Goal: Task Accomplishment & Management: Manage account settings

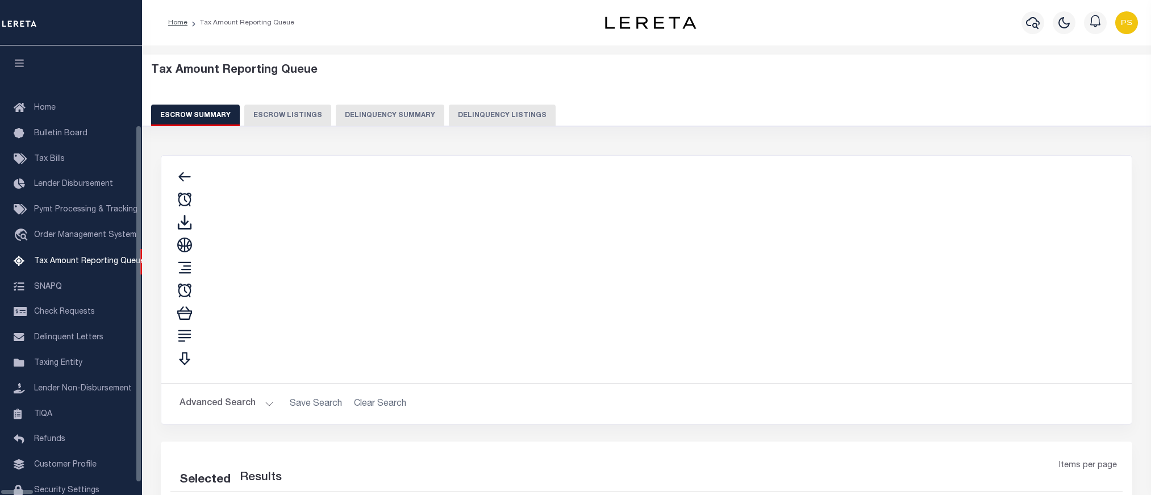
select select "100"
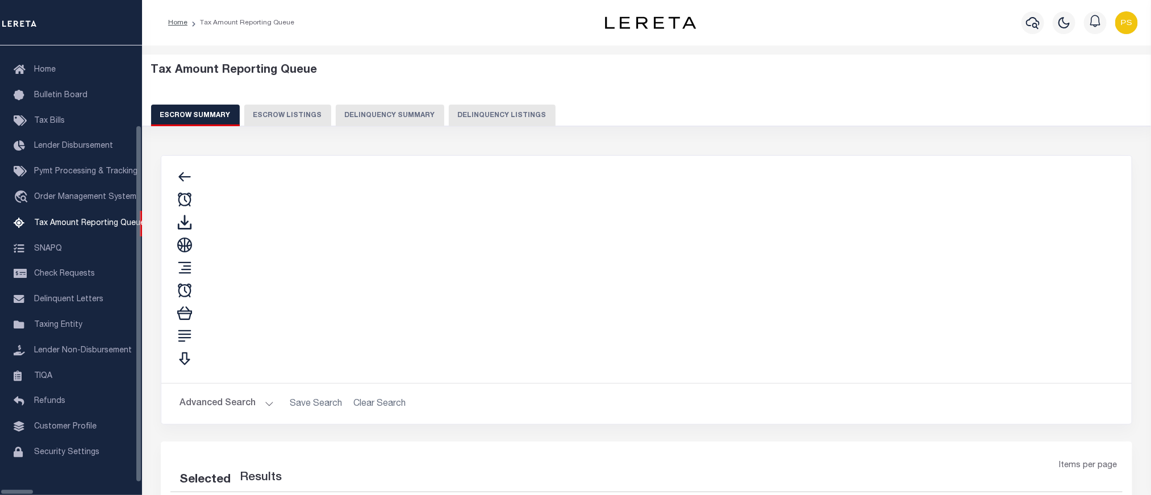
select select "100"
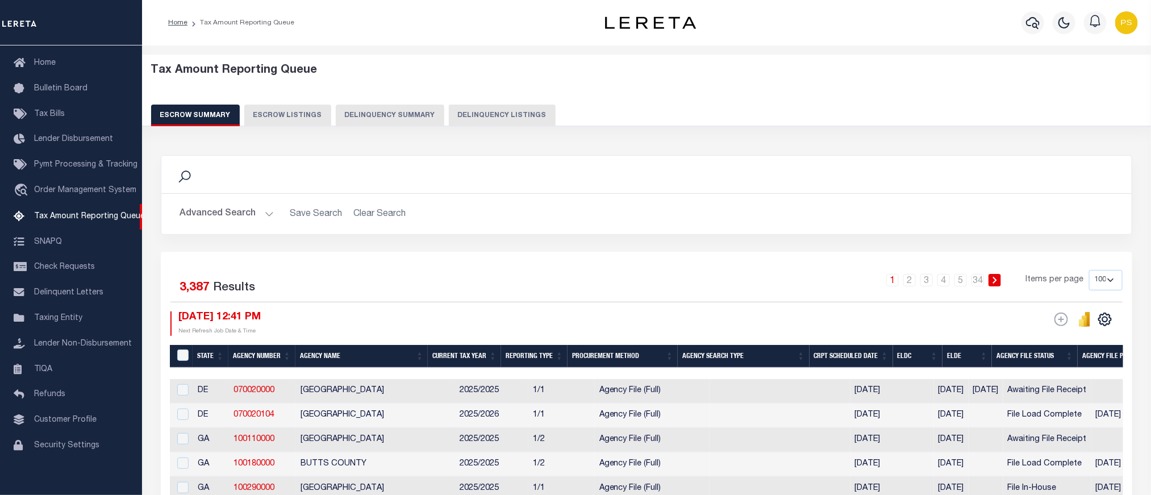
click at [505, 116] on button "Delinquency Listings" at bounding box center [502, 116] width 107 height 22
select select "100"
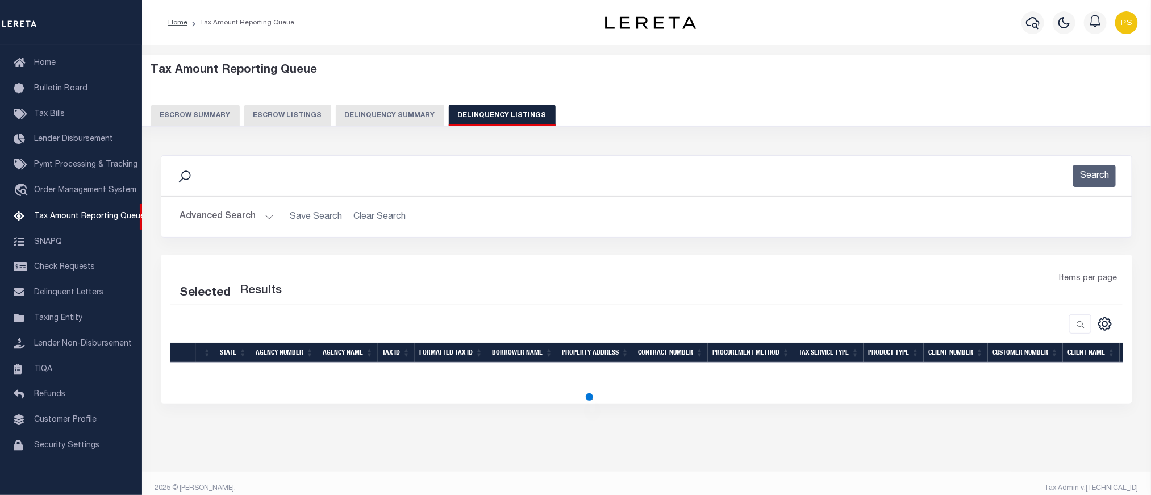
select select "100"
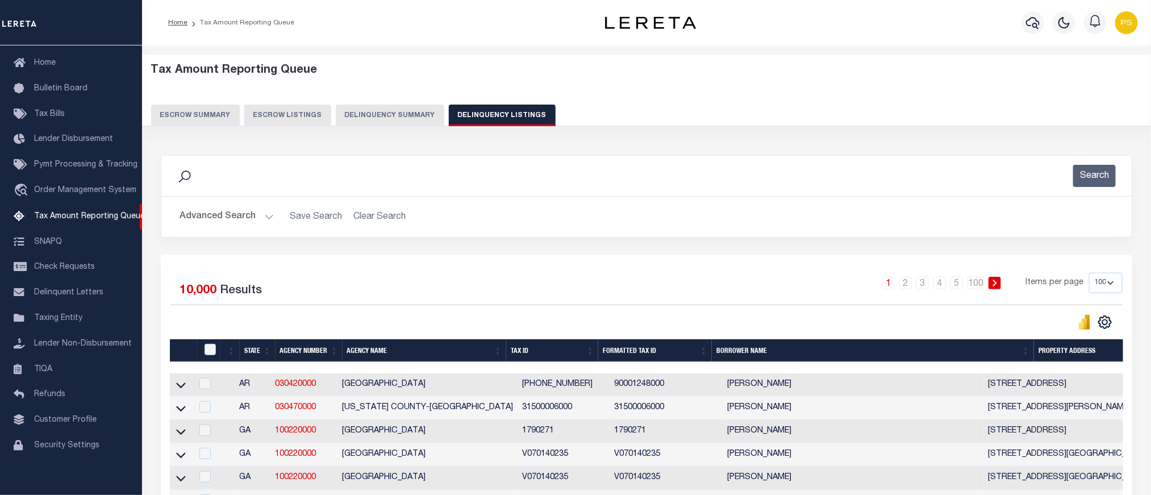
click at [205, 220] on button "Advanced Search" at bounding box center [227, 217] width 94 height 22
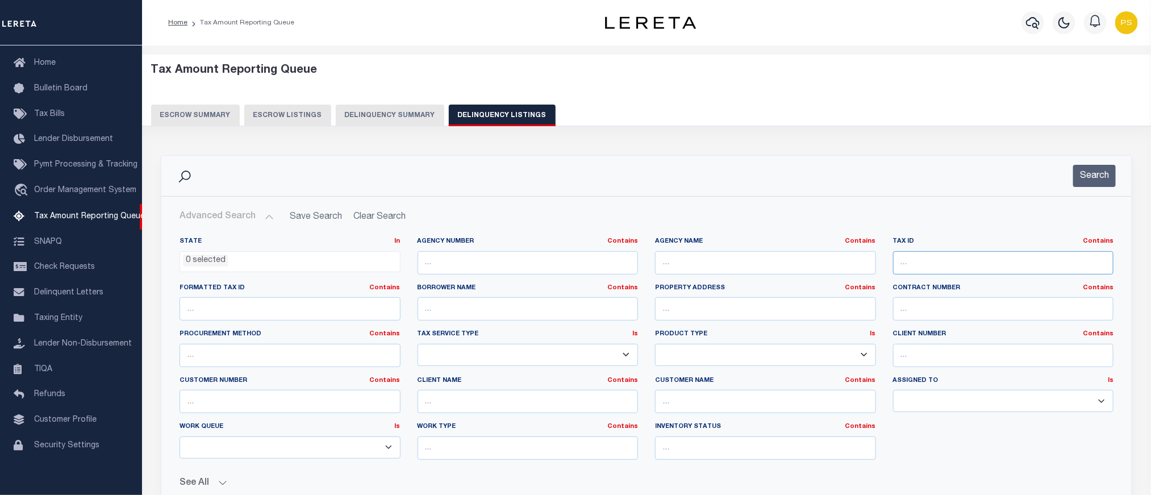
click at [919, 260] on input "text" at bounding box center [1003, 262] width 221 height 23
paste input "Retrieving data. Wait a few seconds and try to cut or copy again."
click at [939, 265] on input "Retrieving data. Wait a few seconds and try to cut or copy again." at bounding box center [1003, 262] width 221 height 23
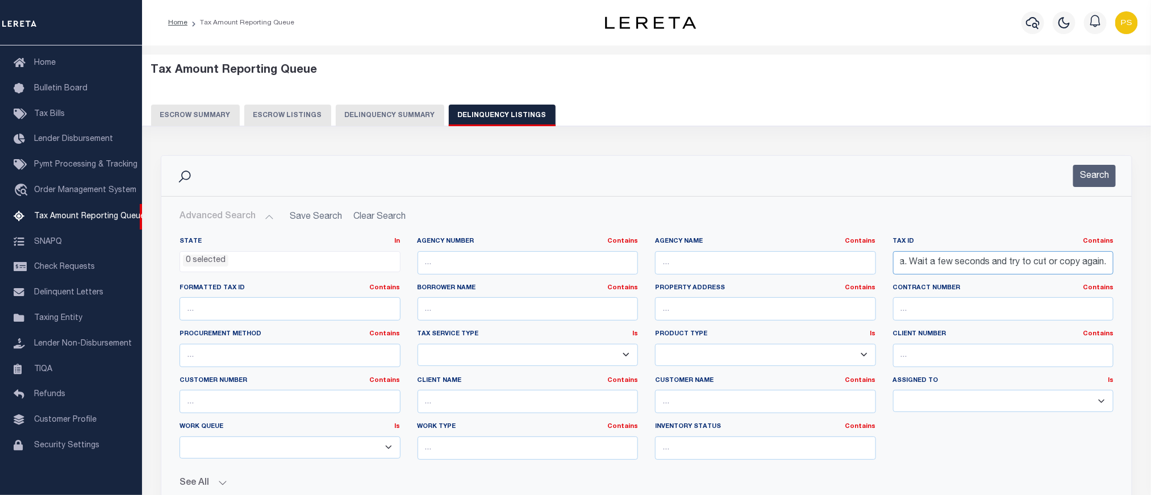
click at [950, 257] on input "Retrieving data. Wait a few seconds and try to cut or copy again." at bounding box center [1003, 262] width 221 height 23
click at [984, 268] on input "Retrieving data. Wait a few seconds and try to cut or copy again." at bounding box center [1003, 262] width 221 height 23
paste input "7415120002"
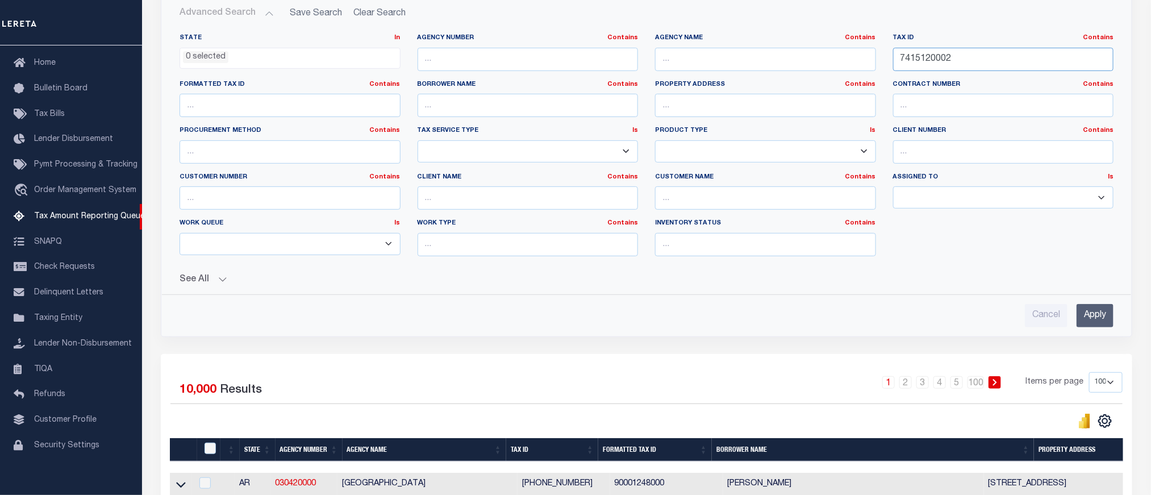
scroll to position [256, 0]
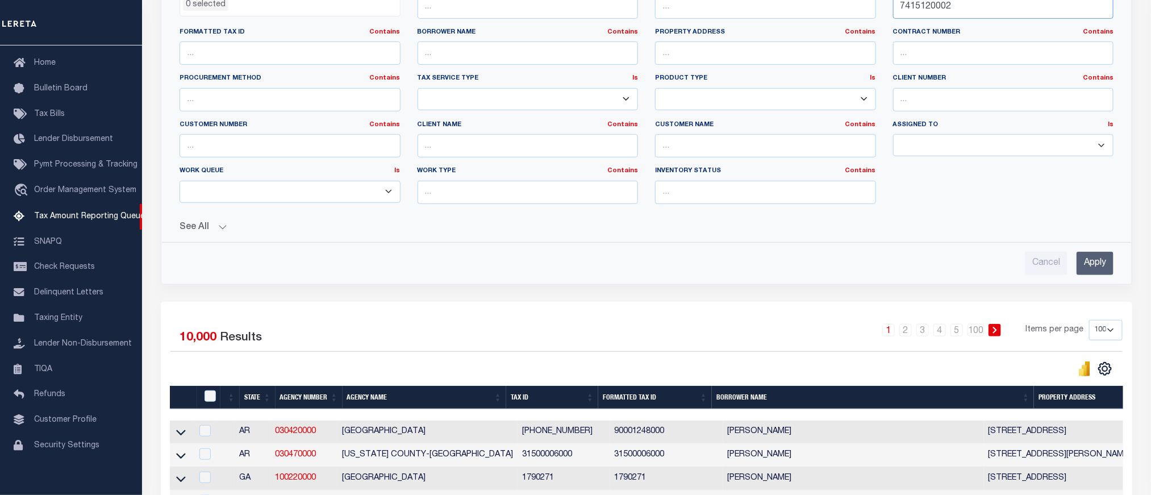
type input "7415120002"
click at [1088, 275] on input "Apply" at bounding box center [1095, 263] width 37 height 23
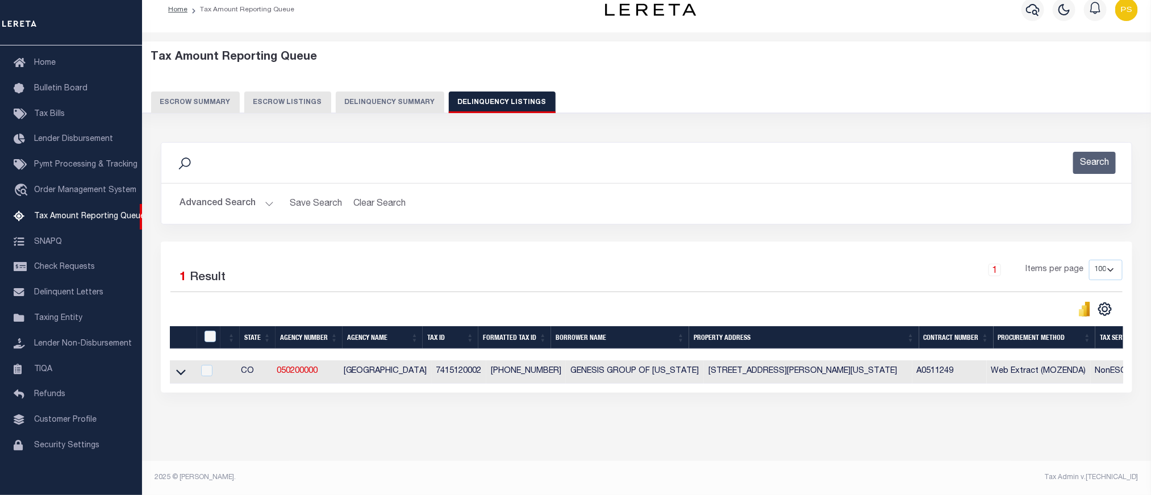
scroll to position [24, 0]
click at [182, 370] on icon at bounding box center [181, 372] width 10 height 12
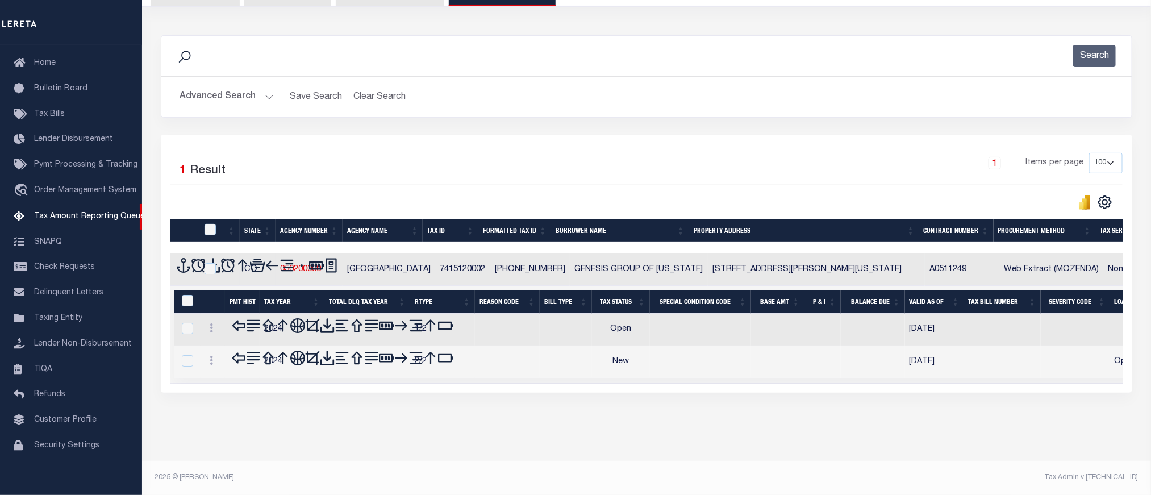
scroll to position [108, 0]
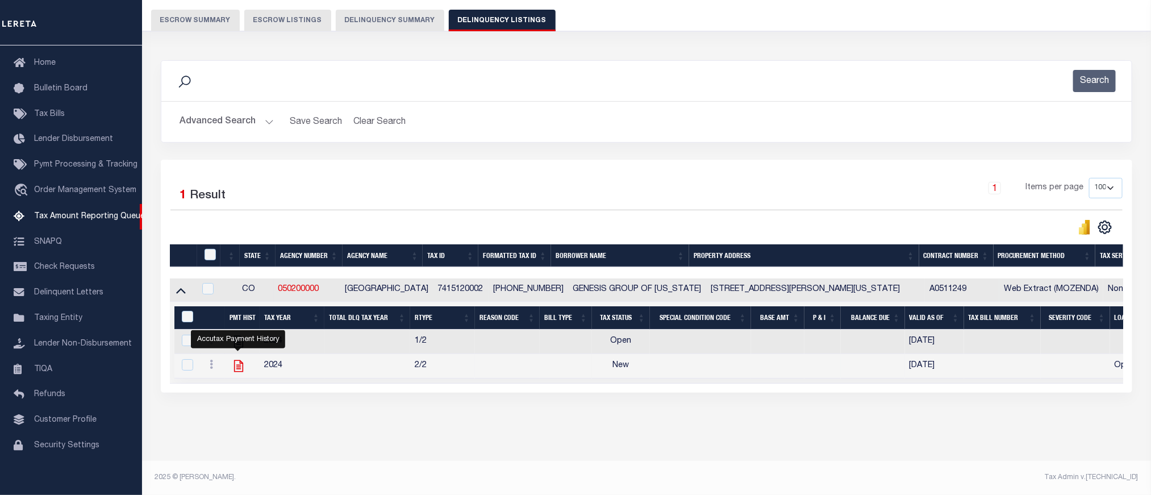
click at [238, 359] on icon "" at bounding box center [238, 366] width 15 height 15
checkbox input "true"
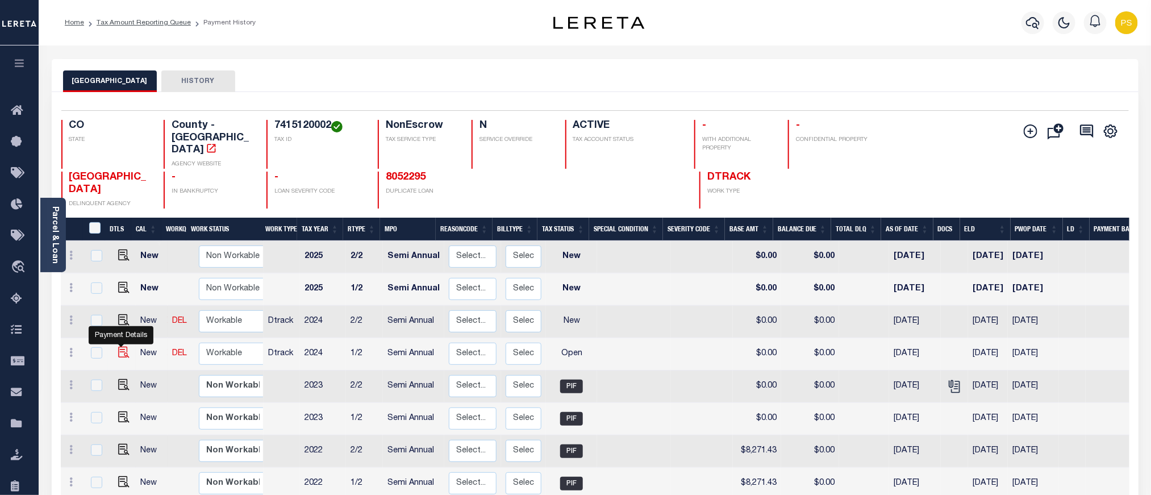
click at [123, 347] on img "" at bounding box center [123, 352] width 11 height 11
checkbox input "true"
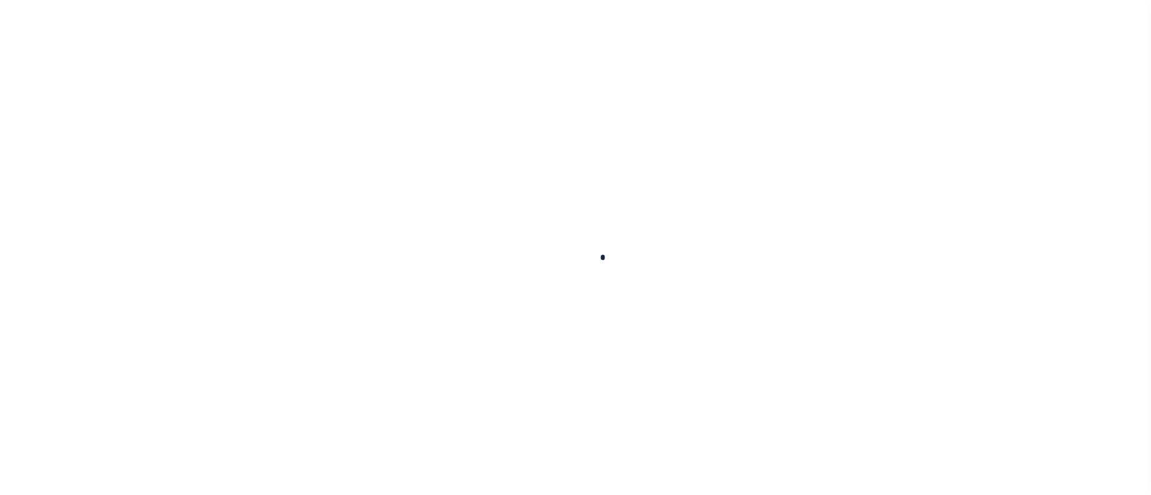
checkbox input "false"
type input "Semi Annual"
type input "[DATE]"
select select "OP2"
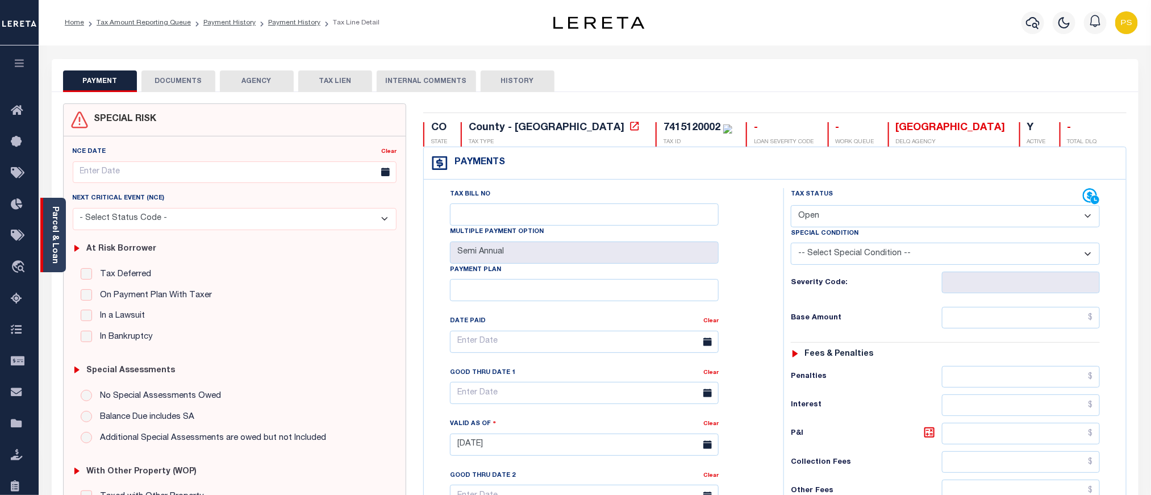
click at [51, 232] on link "Parcel & Loan" at bounding box center [55, 234] width 8 height 57
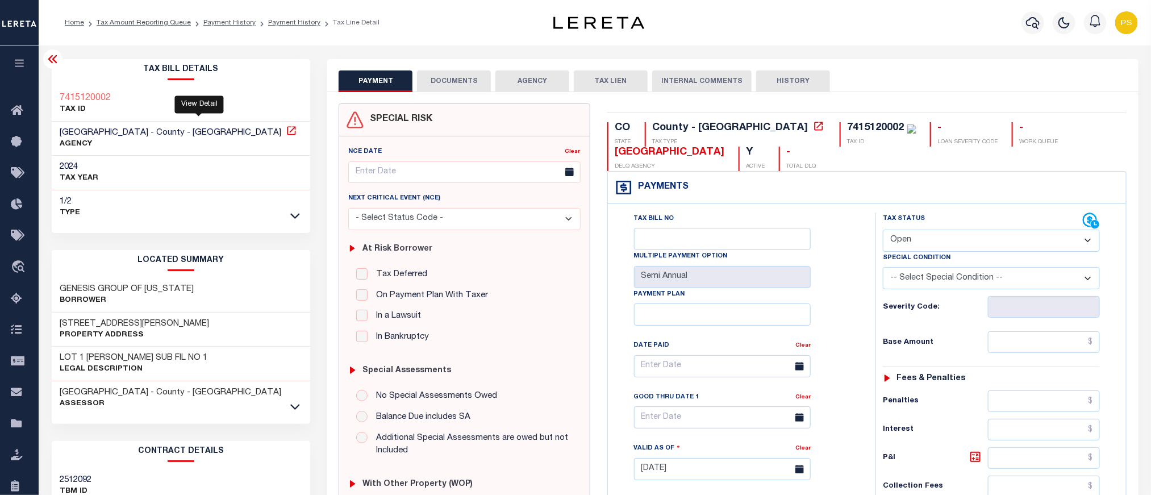
click at [287, 133] on icon at bounding box center [291, 130] width 9 height 9
click at [277, 23] on link "Payment History" at bounding box center [294, 22] width 52 height 7
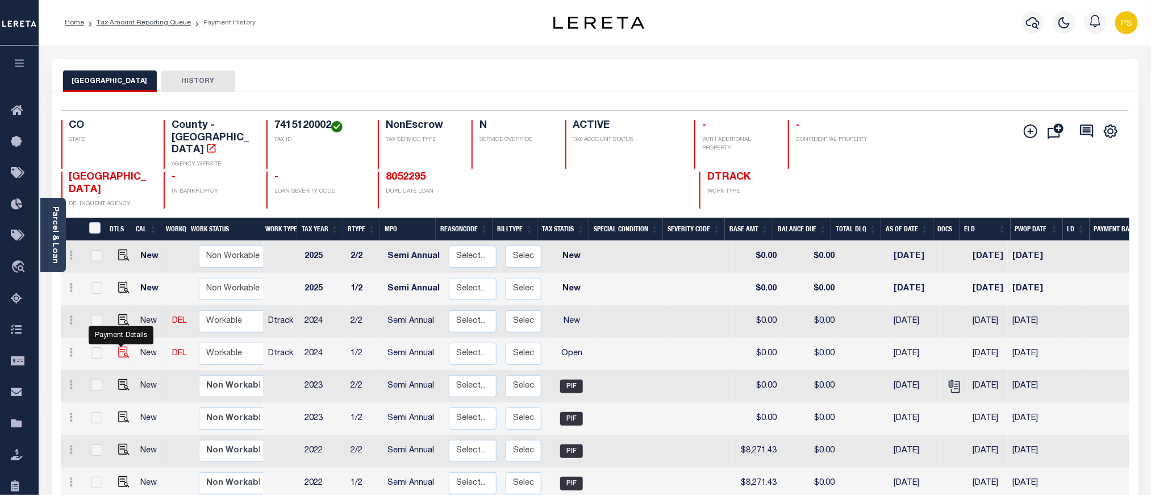
click at [119, 347] on img "" at bounding box center [123, 352] width 11 height 11
checkbox input "true"
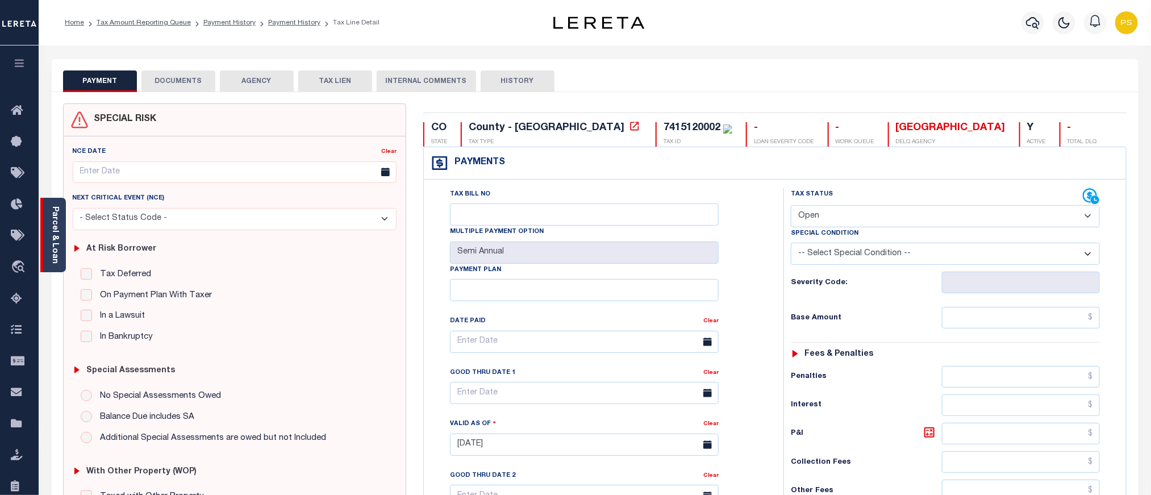
click at [53, 235] on link "Parcel & Loan" at bounding box center [55, 234] width 8 height 57
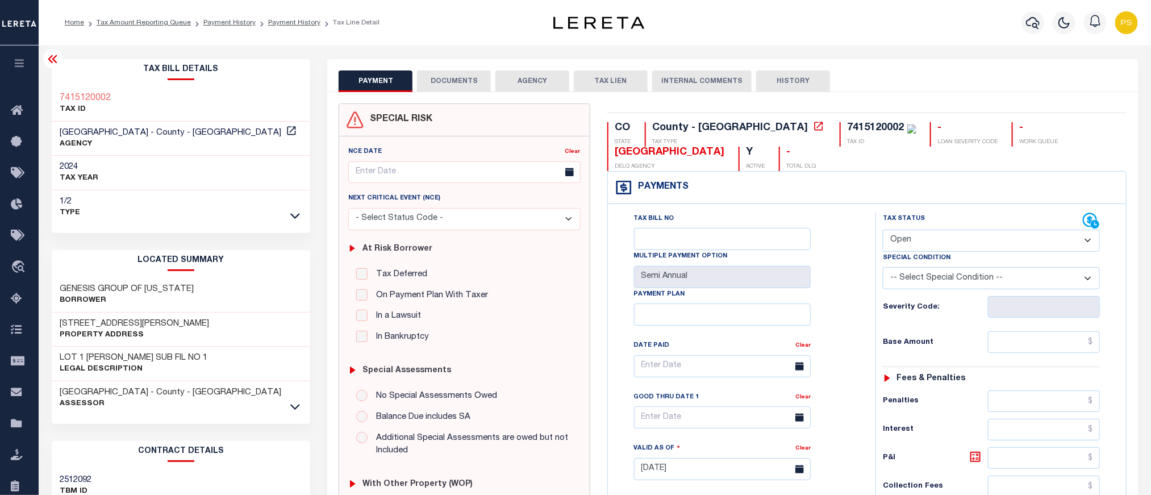
click at [921, 240] on select "- Select Status Code - Open Due/Unpaid Paid Incomplete No Tax Due Internal Refu…" at bounding box center [991, 241] width 217 height 22
select select "PYD"
click at [883, 231] on select "- Select Status Code - Open Due/Unpaid Paid Incomplete No Tax Due Internal Refu…" at bounding box center [991, 241] width 217 height 22
type input "[DATE]"
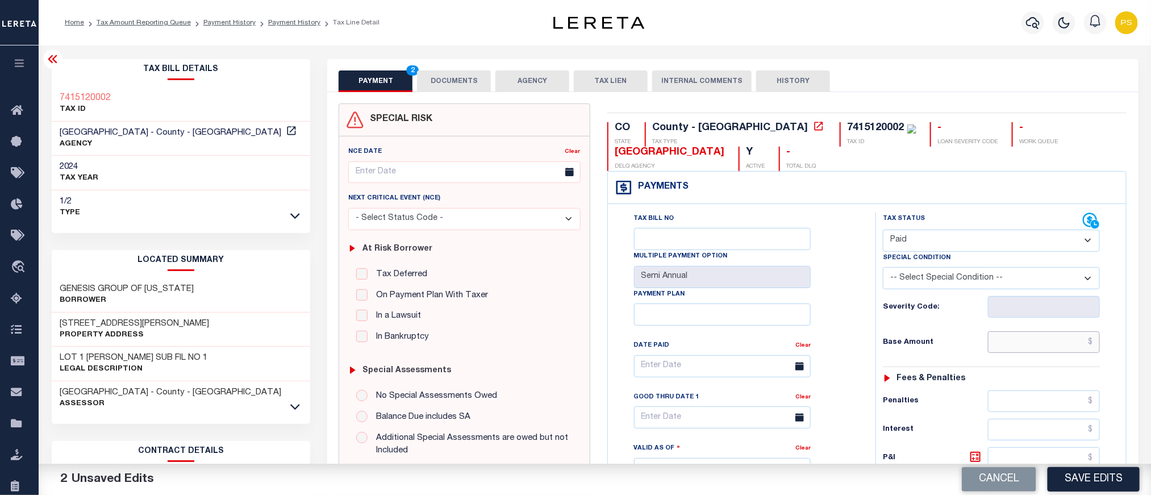
drag, startPoint x: 1057, startPoint y: 346, endPoint x: 1058, endPoint y: 411, distance: 65.4
click at [1057, 346] on input "text" at bounding box center [1044, 342] width 113 height 22
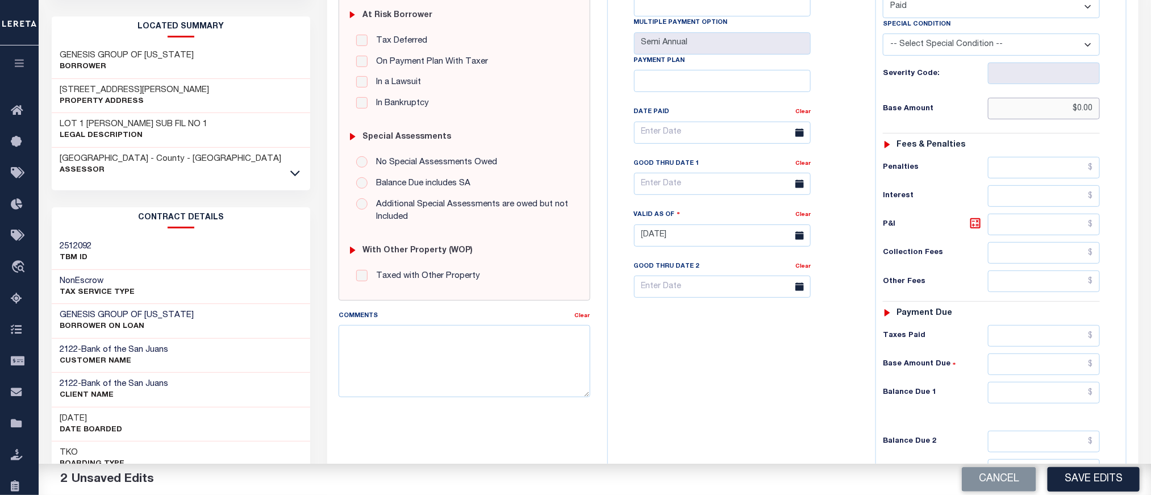
scroll to position [256, 0]
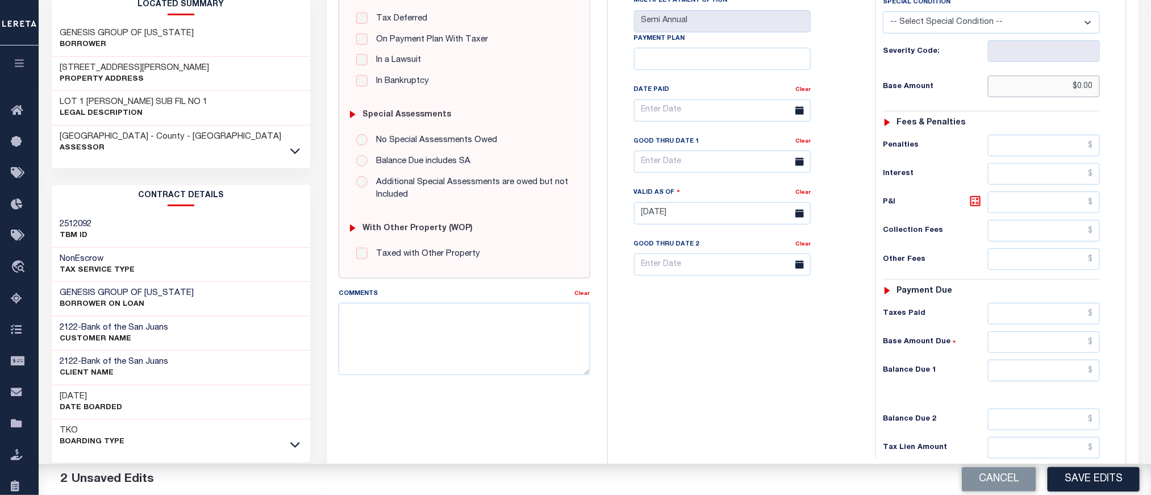
type input "$0.00"
click at [1059, 379] on input "text" at bounding box center [1044, 371] width 113 height 22
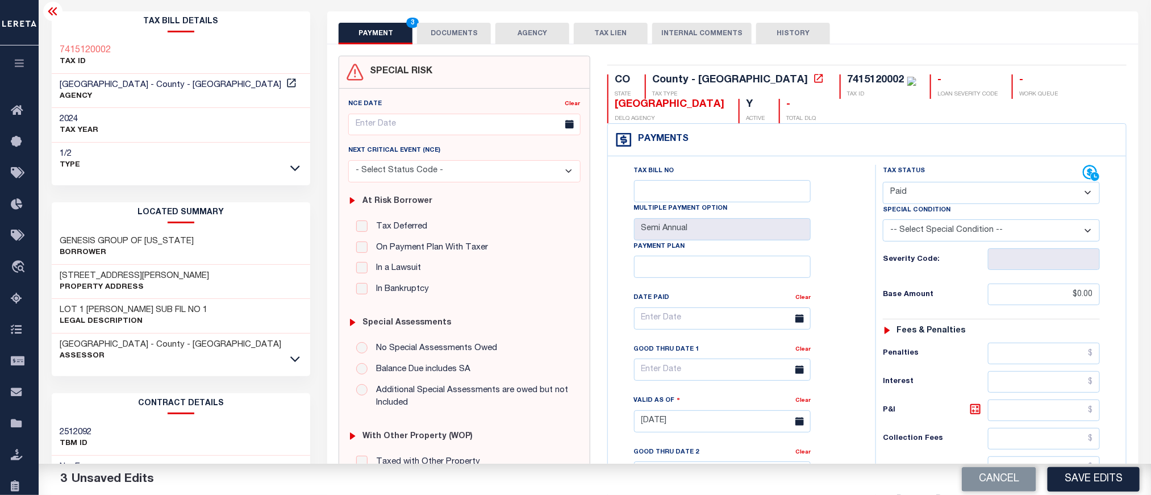
scroll to position [0, 0]
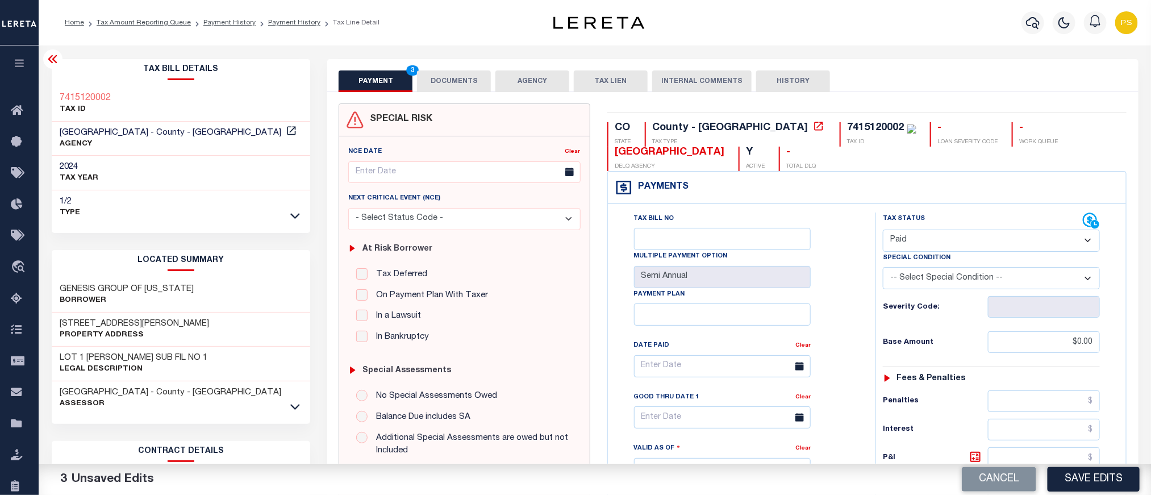
type input "$0.00"
click at [443, 72] on button "DOCUMENTS" at bounding box center [454, 81] width 74 height 22
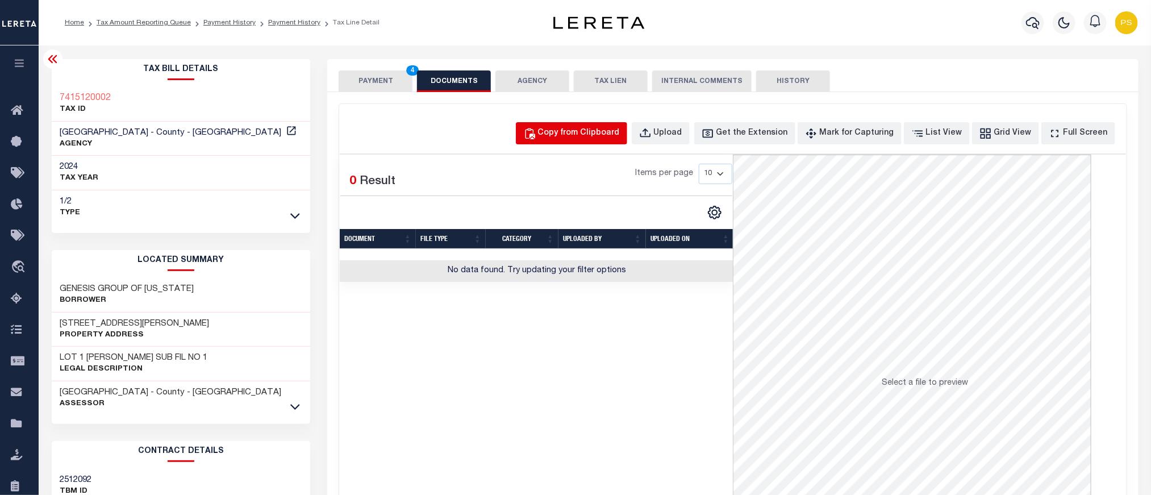
click at [618, 139] on div "Copy from Clipboard" at bounding box center [579, 133] width 82 height 13
select select "POP"
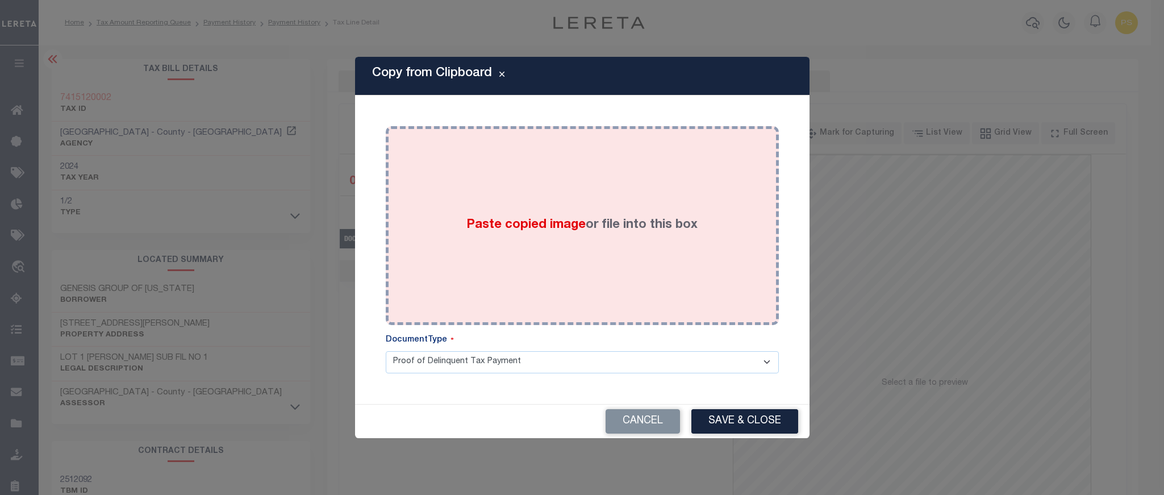
click at [647, 259] on div "Paste copied image or file into this box" at bounding box center [582, 226] width 376 height 182
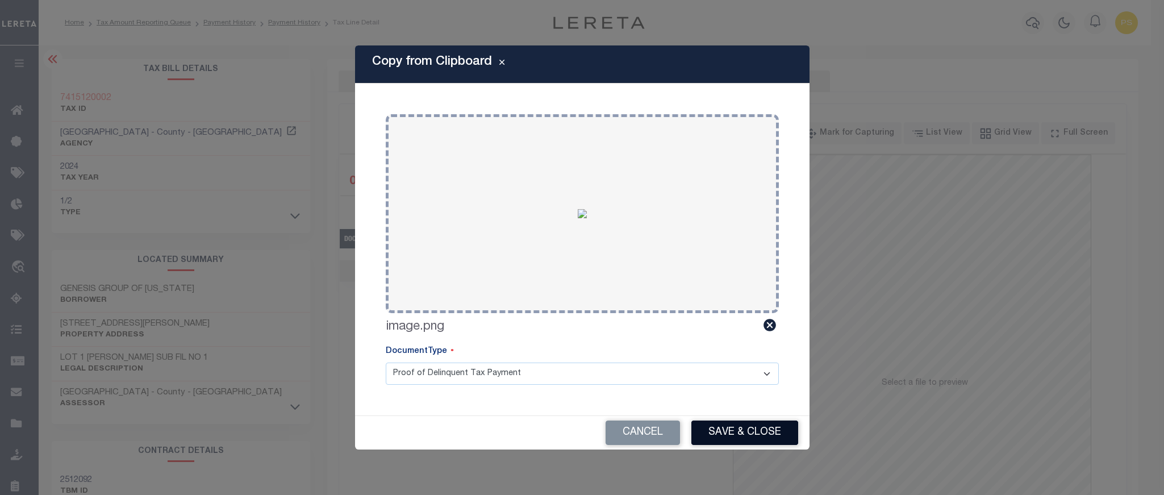
click at [755, 425] on button "Save & Close" at bounding box center [745, 433] width 107 height 24
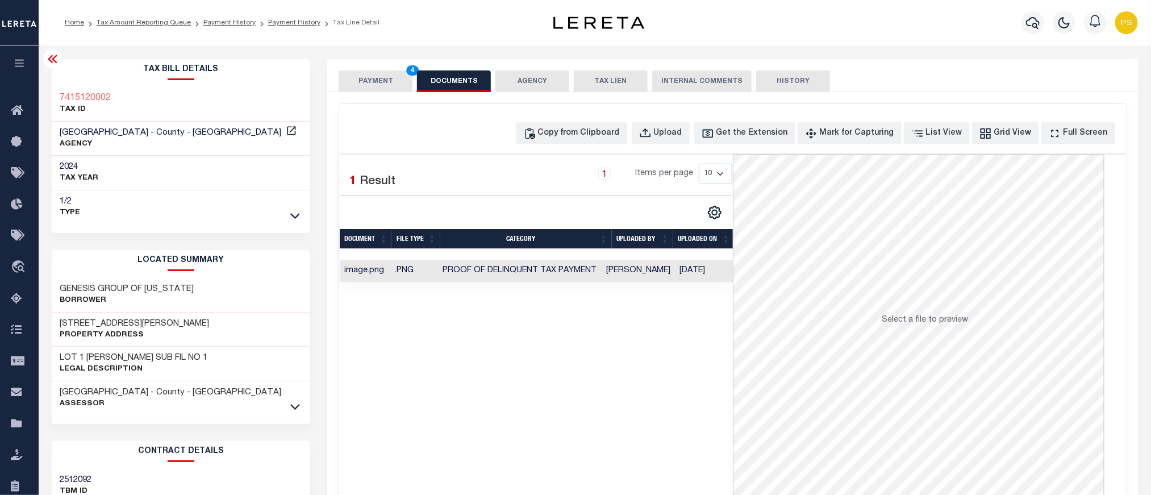
click at [364, 84] on button "PAYMENT 4" at bounding box center [376, 81] width 74 height 22
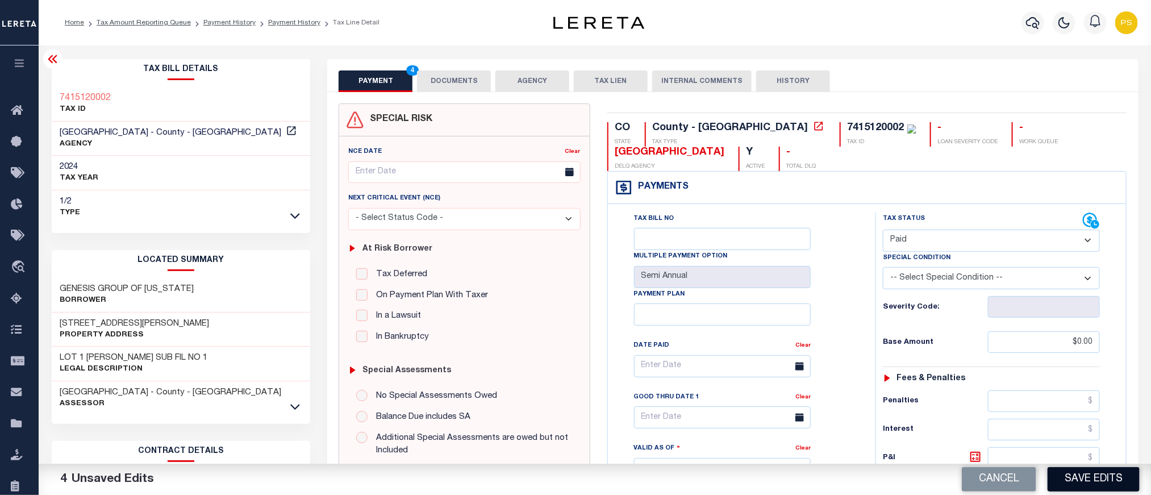
click at [1105, 477] on button "Save Edits" at bounding box center [1094, 479] width 92 height 24
checkbox input "false"
type input "$0"
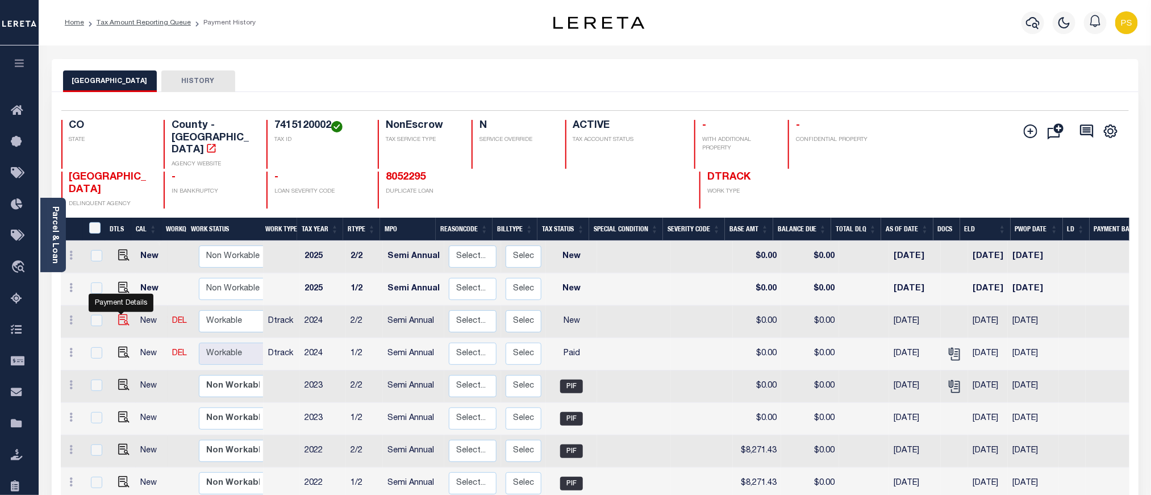
click at [118, 314] on img "" at bounding box center [123, 319] width 11 height 11
checkbox input "true"
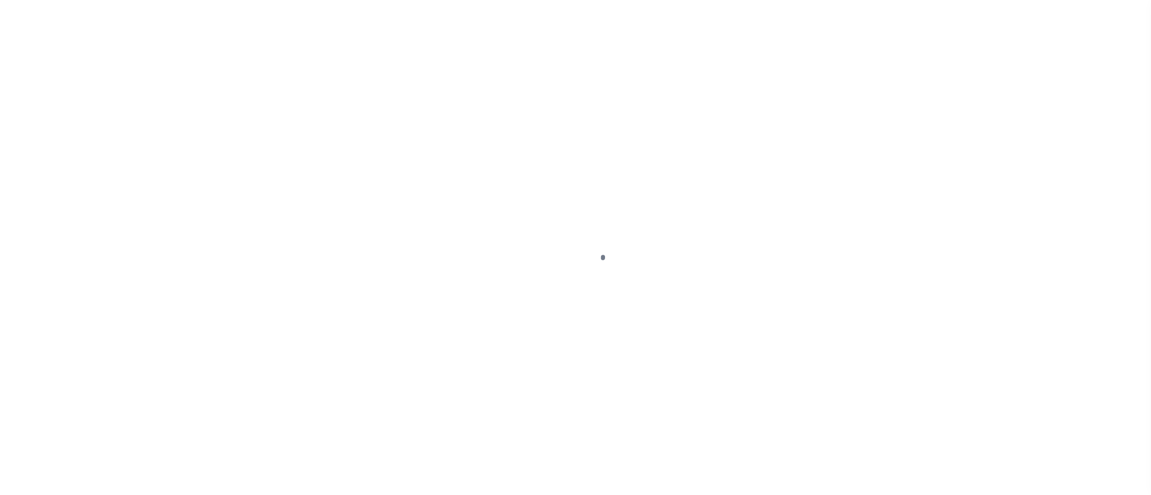
select select "NW2"
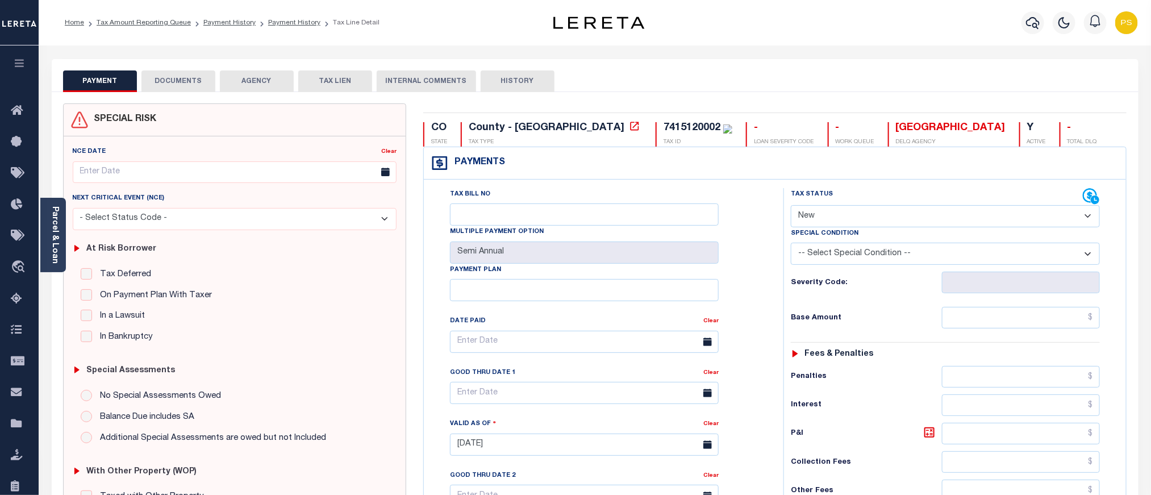
click at [189, 79] on button "DOCUMENTS" at bounding box center [178, 81] width 74 height 22
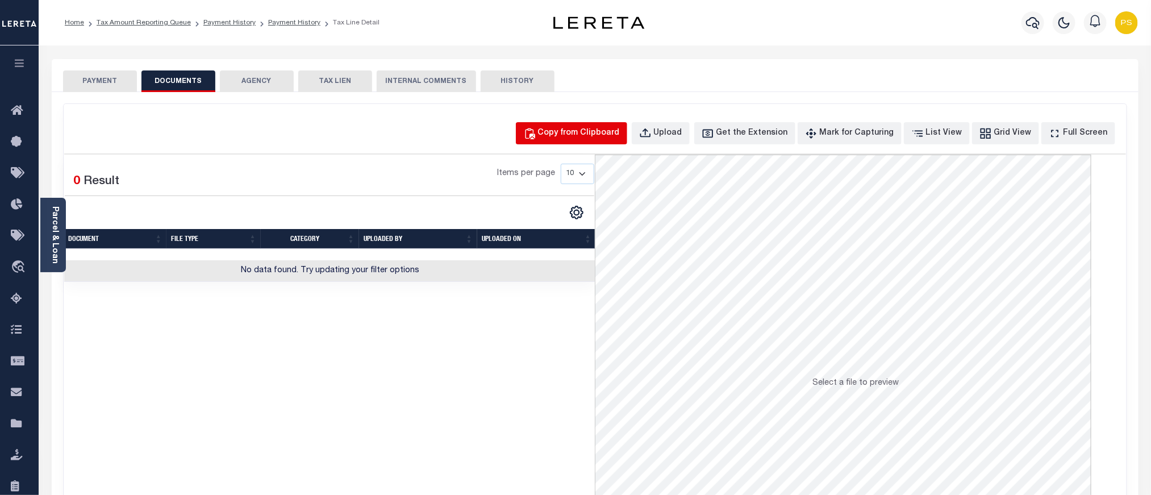
click at [620, 130] on div "Copy from Clipboard" at bounding box center [579, 133] width 82 height 13
select select "POP"
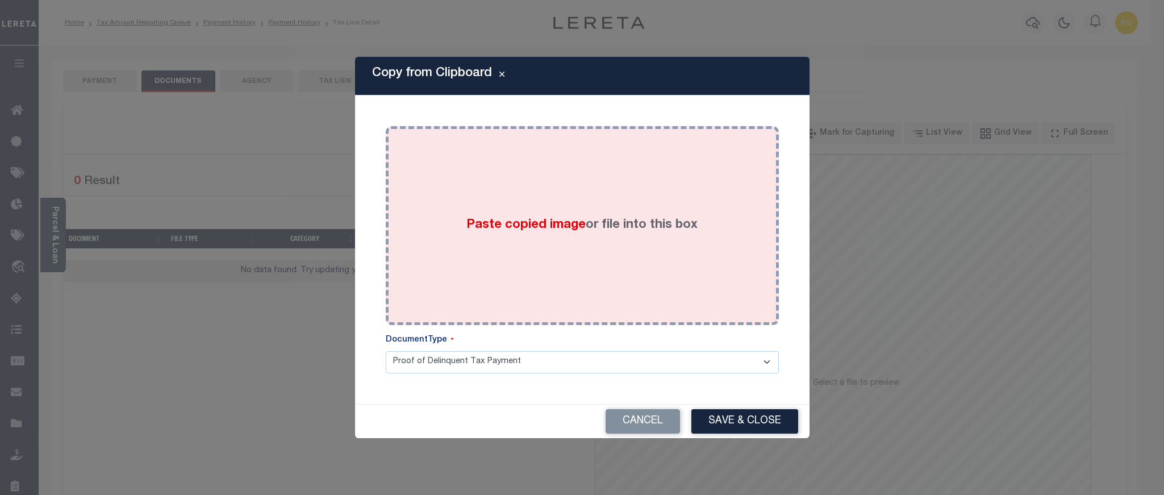
click at [609, 254] on div "Paste copied image or file into this box" at bounding box center [582, 226] width 376 height 182
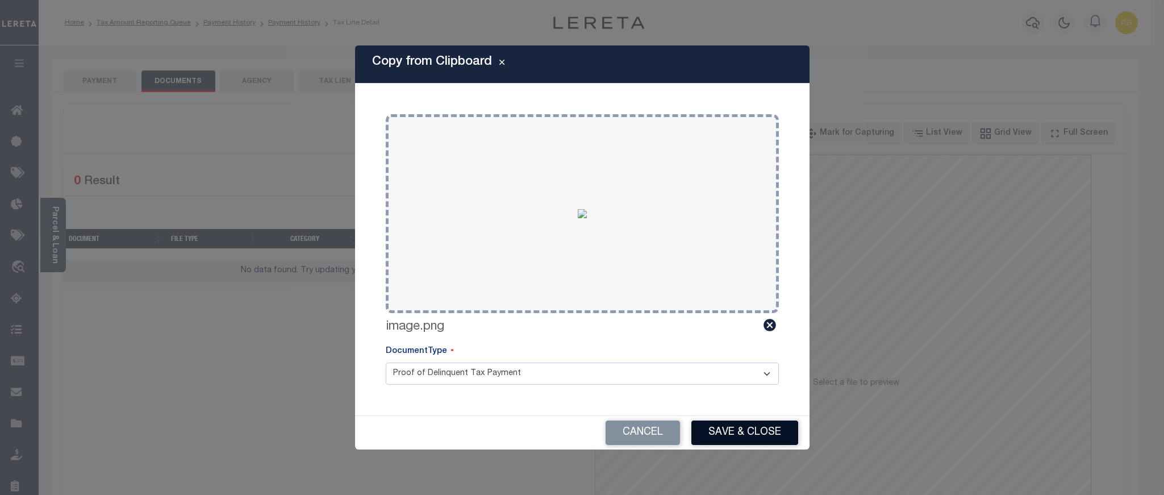
click at [759, 440] on button "Save & Close" at bounding box center [745, 433] width 107 height 24
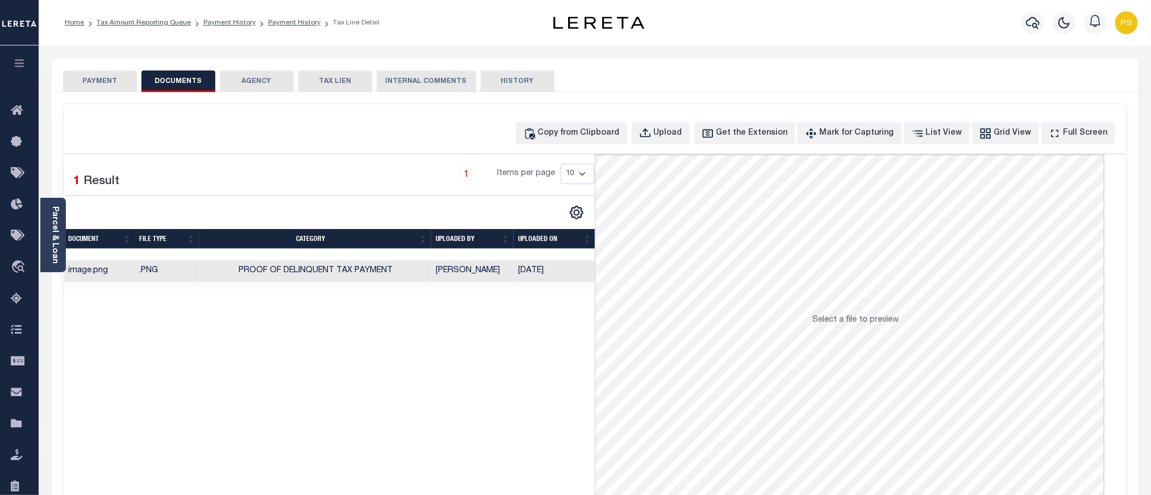
click at [93, 82] on button "PAYMENT" at bounding box center [100, 81] width 74 height 22
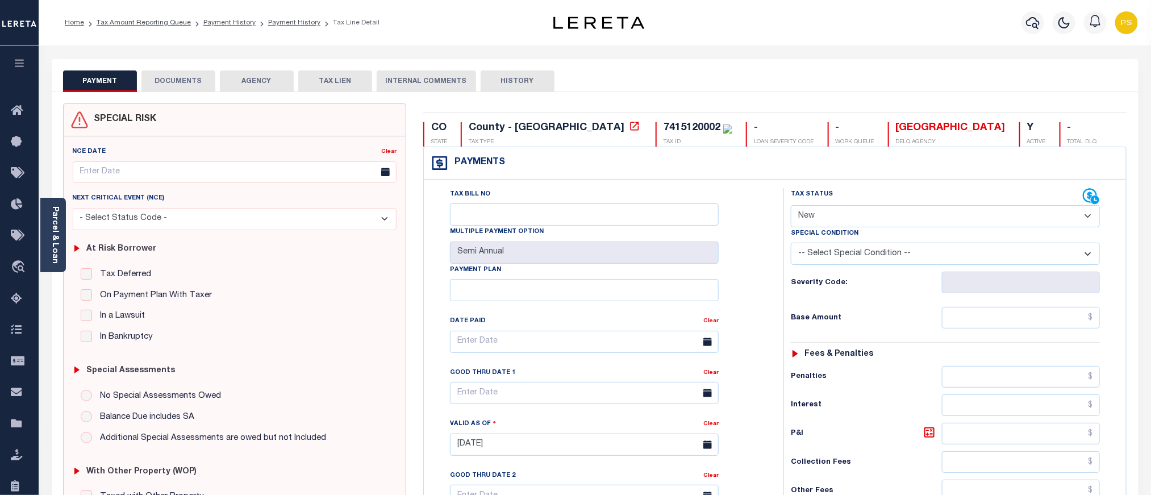
click at [919, 224] on select "- Select Status Code - Open Due/Unpaid Paid Incomplete No Tax Due Internal Refu…" at bounding box center [945, 216] width 309 height 22
select select "DUE"
click at [791, 206] on select "- Select Status Code - Open Due/Unpaid Paid Incomplete No Tax Due Internal Refu…" at bounding box center [945, 216] width 309 height 22
type input "[DATE]"
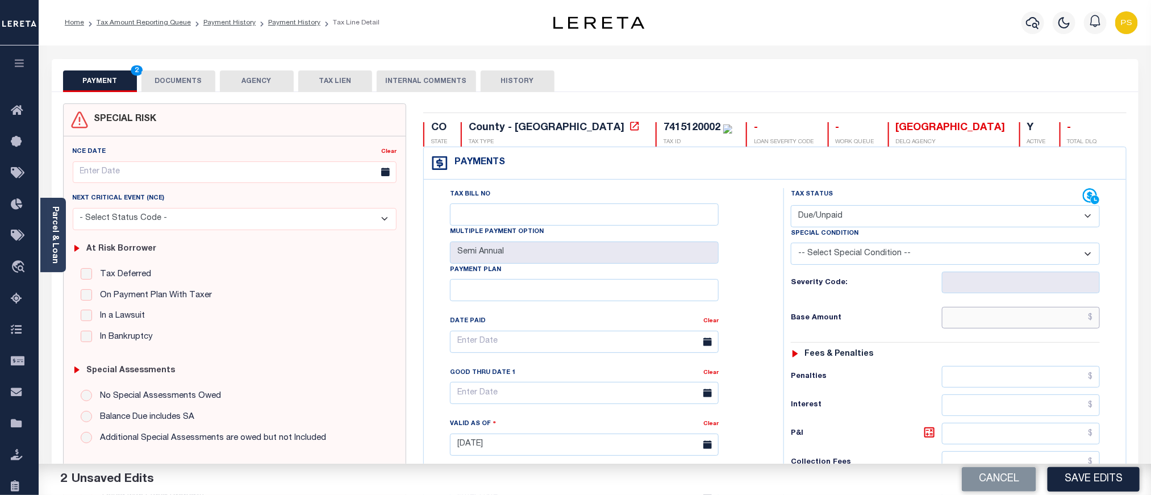
click at [1044, 323] on input "text" at bounding box center [1021, 318] width 159 height 22
paste input "15,234.89"
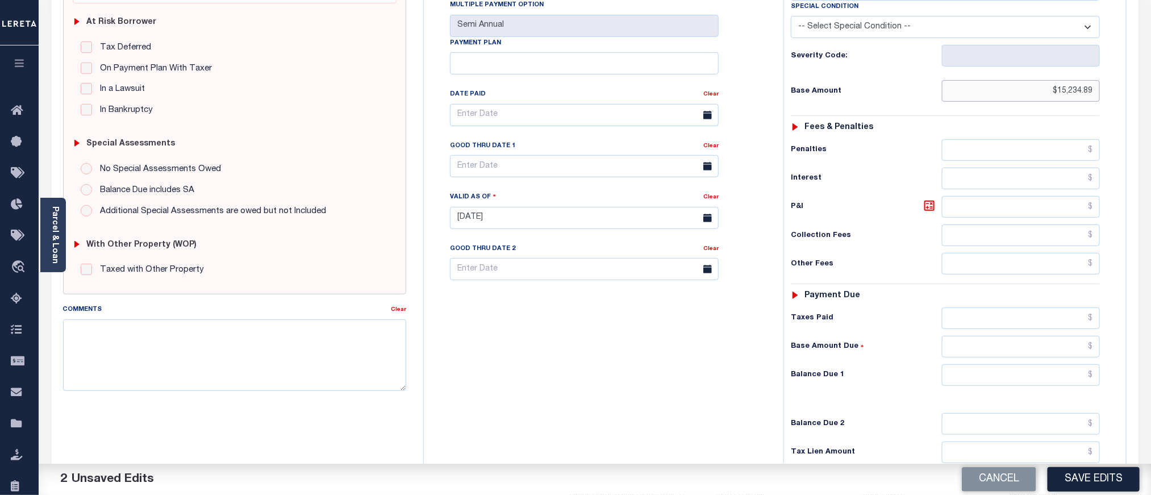
scroll to position [256, 0]
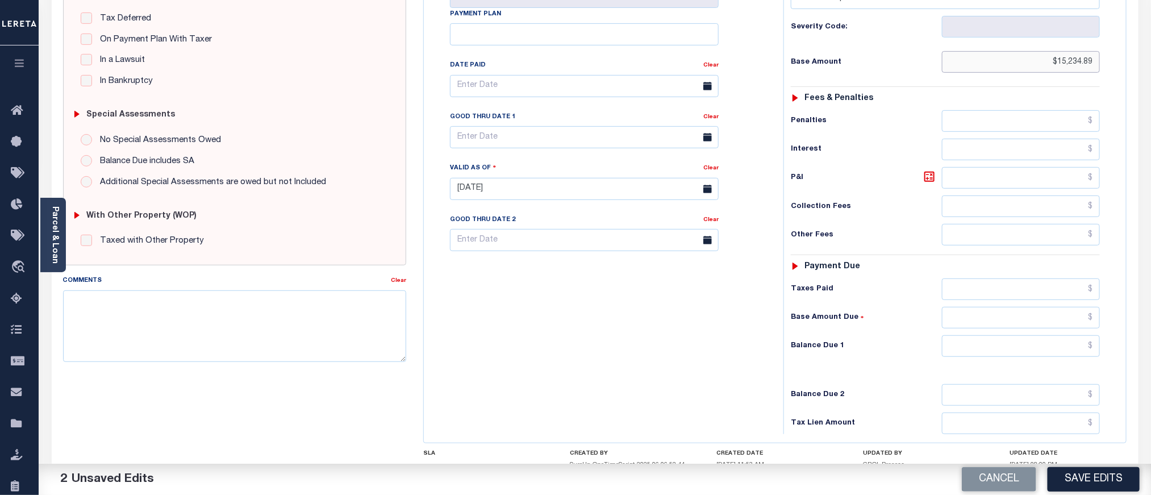
type input "$15,234.89"
click at [1043, 357] on input "text" at bounding box center [1021, 346] width 159 height 22
paste input "15,234.89"
type input "$15,234.89"
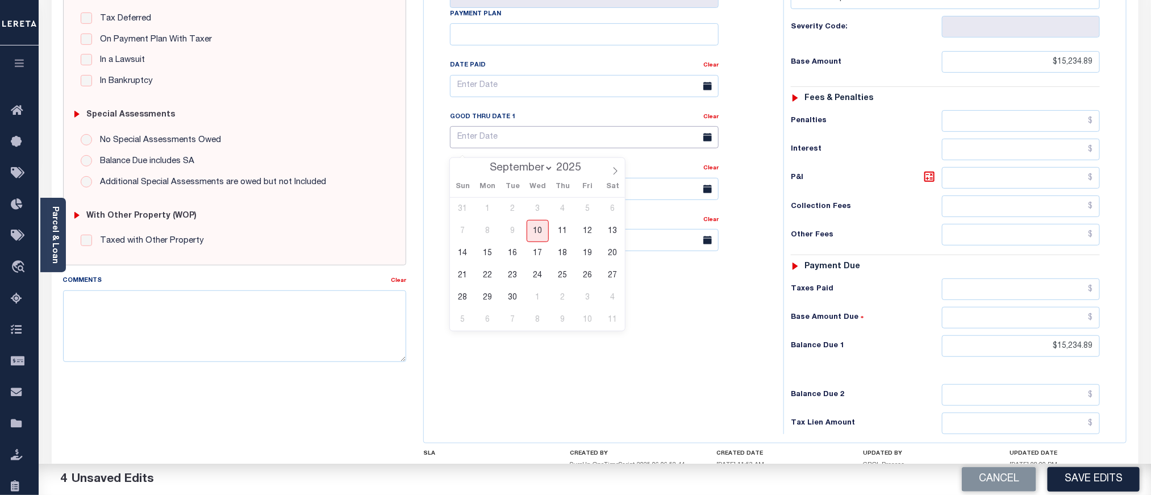
click at [481, 143] on input "text" at bounding box center [584, 137] width 269 height 22
click at [540, 230] on span "10" at bounding box center [538, 231] width 22 height 22
type input "[DATE]"
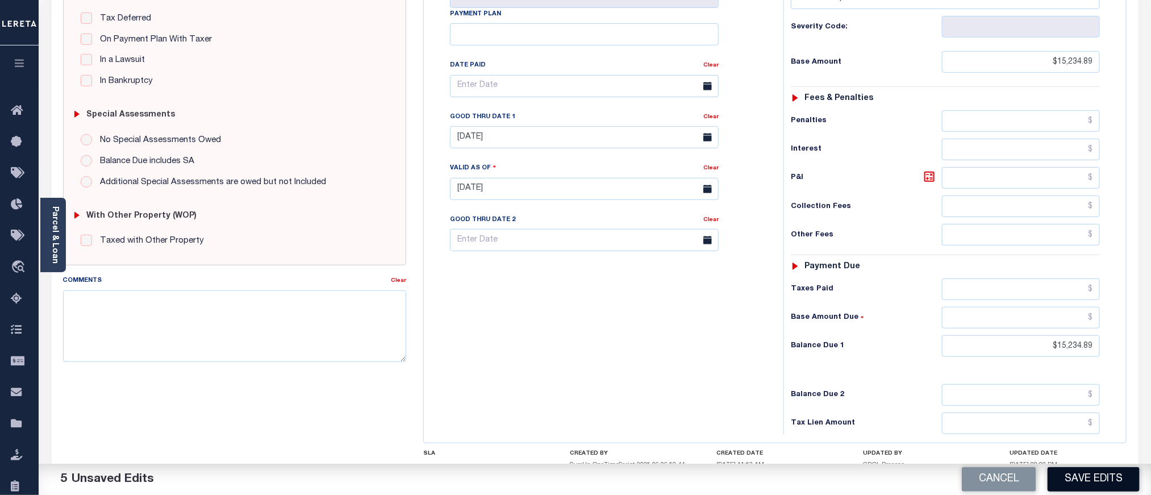
click at [1098, 480] on button "Save Edits" at bounding box center [1094, 479] width 92 height 24
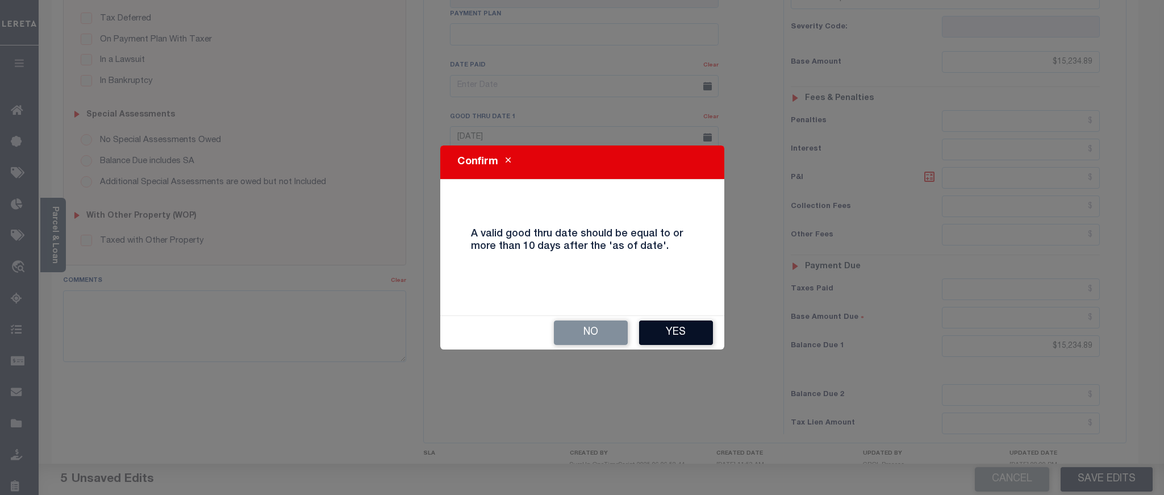
click at [693, 334] on button "Yes" at bounding box center [676, 332] width 74 height 24
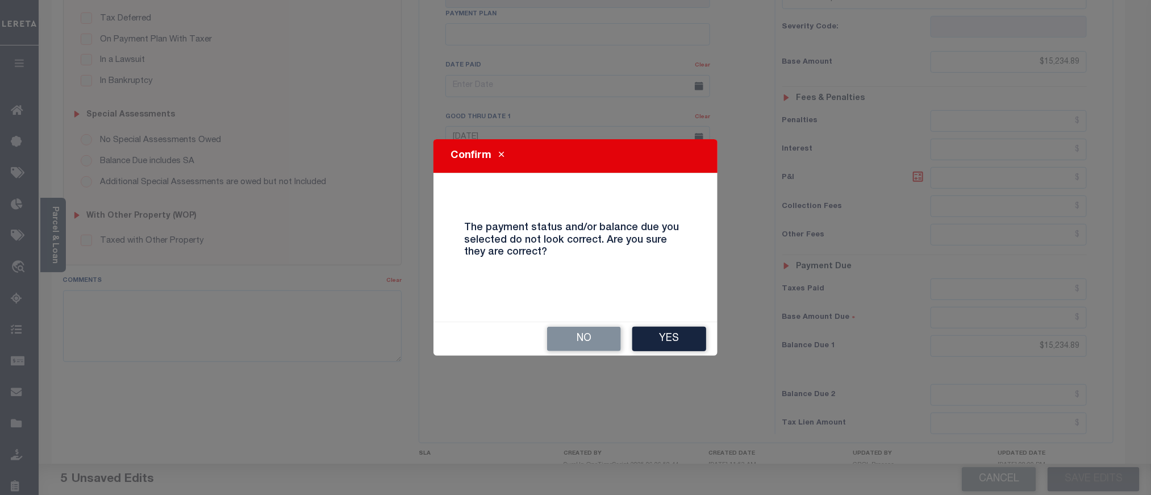
click at [693, 334] on button "Yes" at bounding box center [669, 339] width 74 height 24
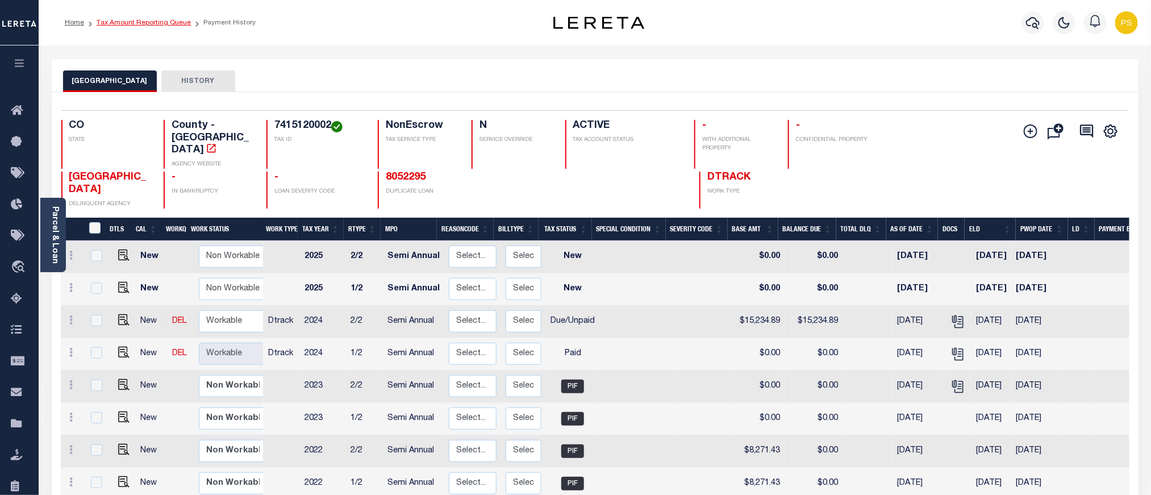
click at [145, 24] on link "Tax Amount Reporting Queue" at bounding box center [144, 22] width 94 height 7
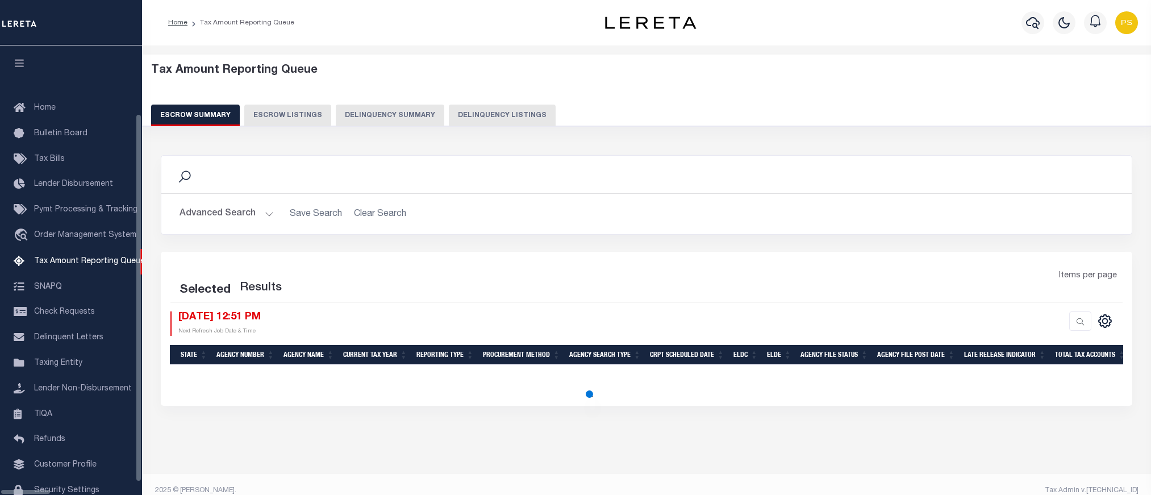
click at [457, 106] on button "Delinquency Listings" at bounding box center [502, 116] width 107 height 22
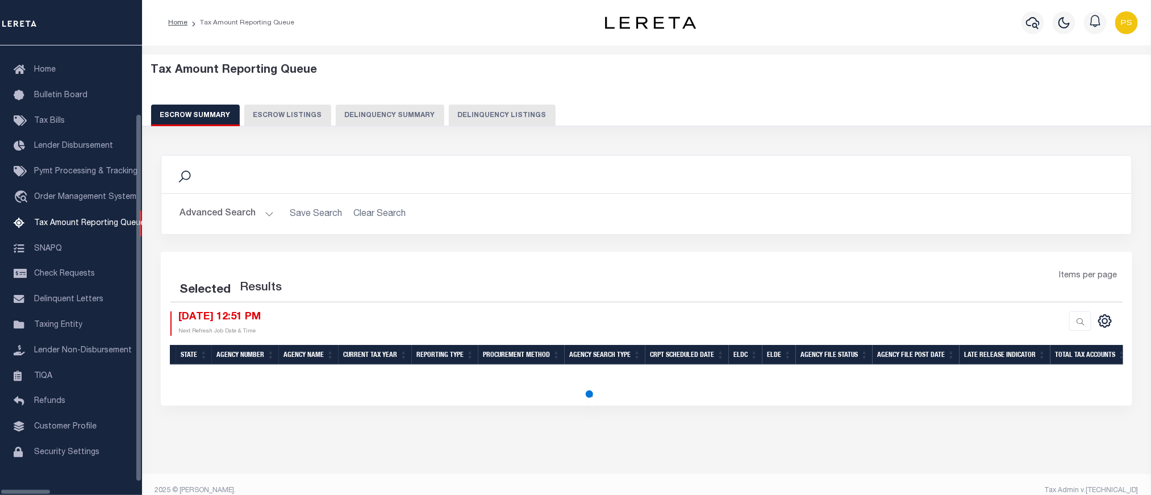
select select "100"
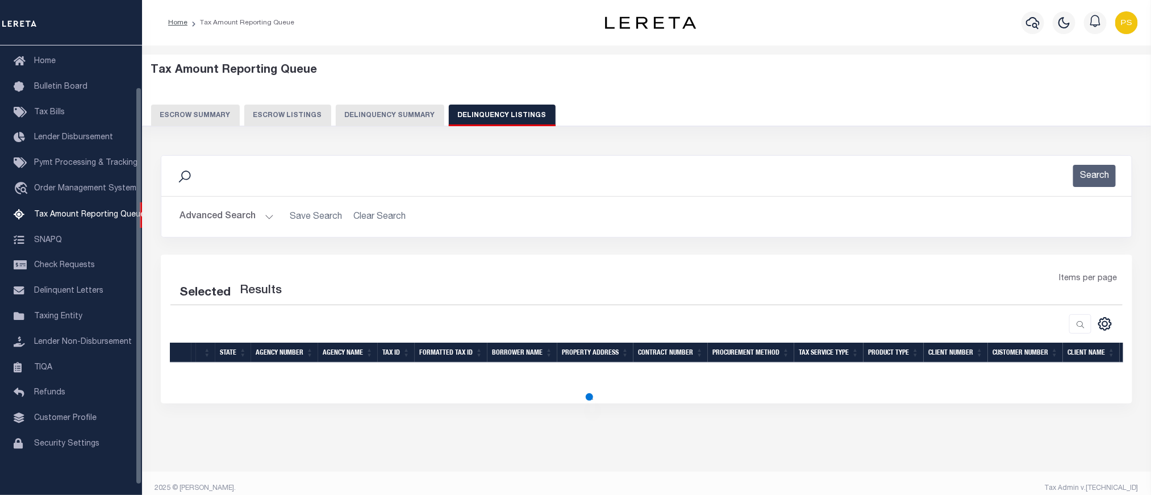
select select "100"
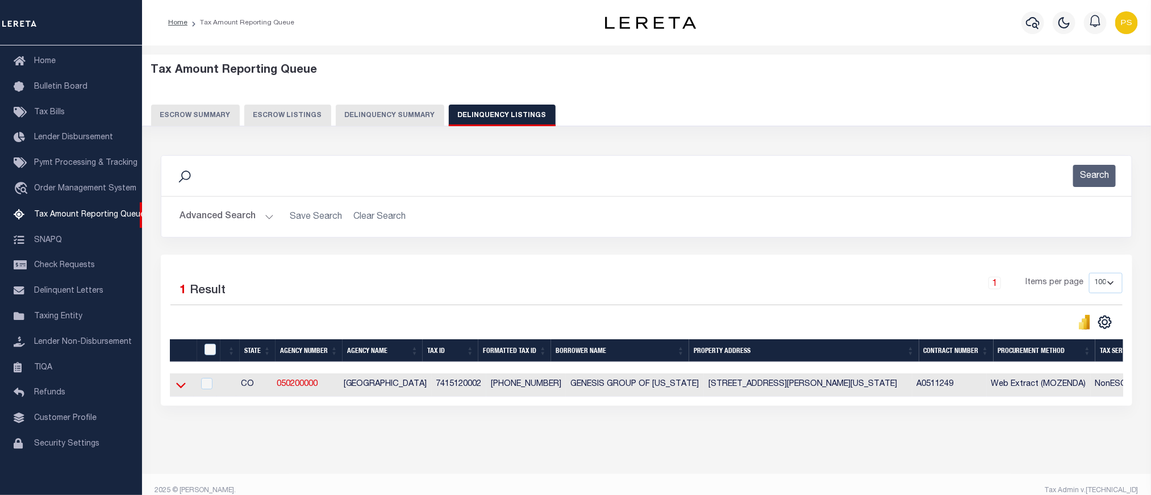
click at [180, 391] on icon at bounding box center [181, 385] width 10 height 12
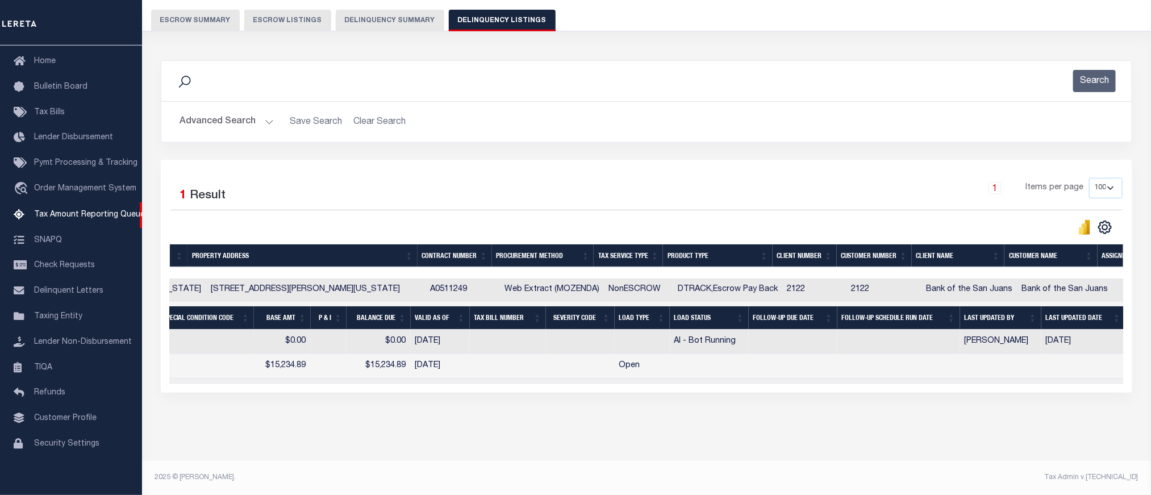
scroll to position [0, 0]
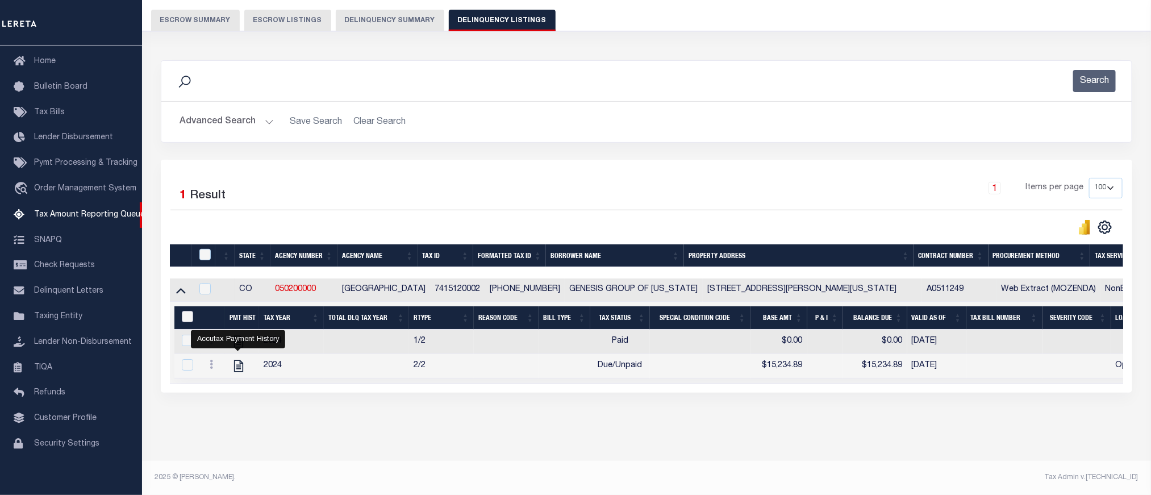
click at [186, 312] on input "&nbsp;" at bounding box center [187, 316] width 11 height 11
checkbox input "true"
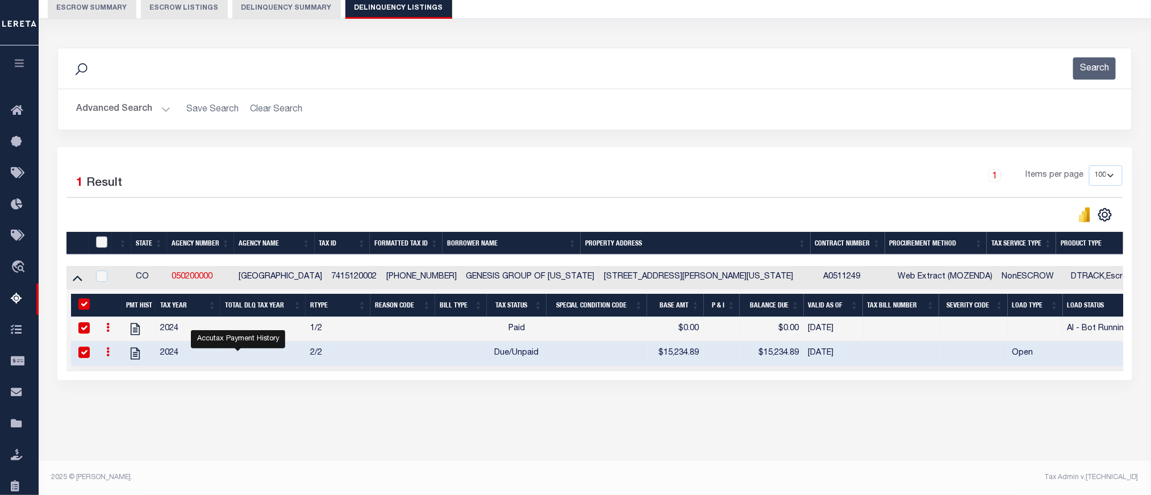
click at [96, 243] on input "checkbox" at bounding box center [101, 241] width 11 height 11
checkbox input "true"
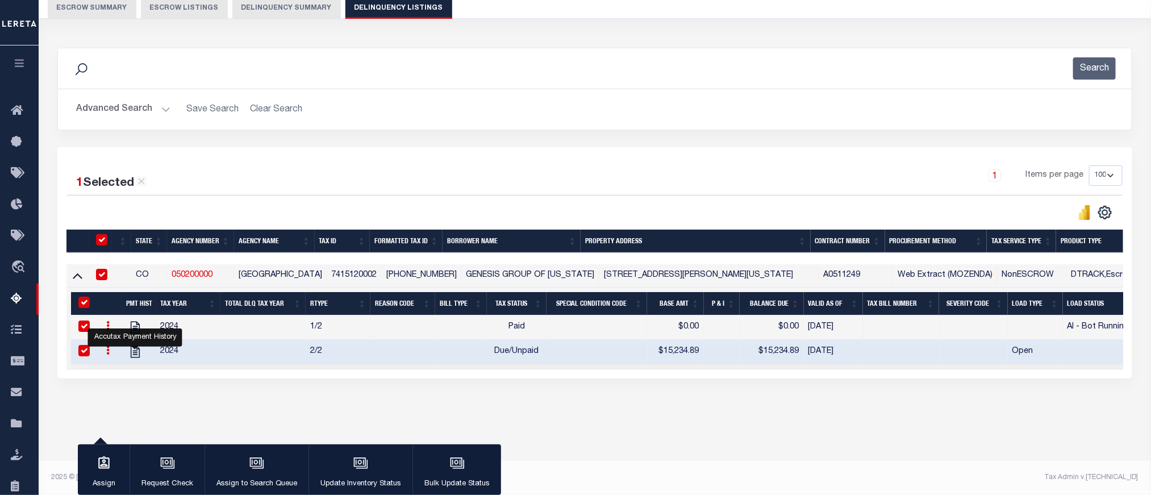
scroll to position [107, 0]
click at [367, 459] on icon "button" at bounding box center [360, 463] width 15 height 15
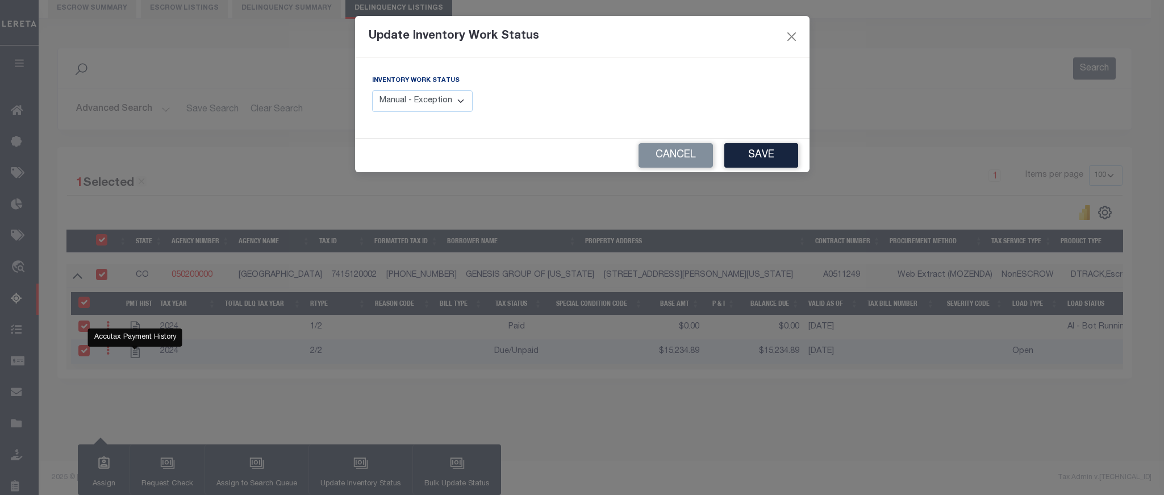
click at [433, 102] on select "Manual - Exception Pended - Awaiting Search Late Add Exception Completed" at bounding box center [422, 101] width 101 height 22
select select "4"
click at [372, 91] on select "Manual - Exception Pended - Awaiting Search Late Add Exception Completed" at bounding box center [422, 101] width 101 height 22
click at [744, 159] on button "Save" at bounding box center [762, 155] width 74 height 24
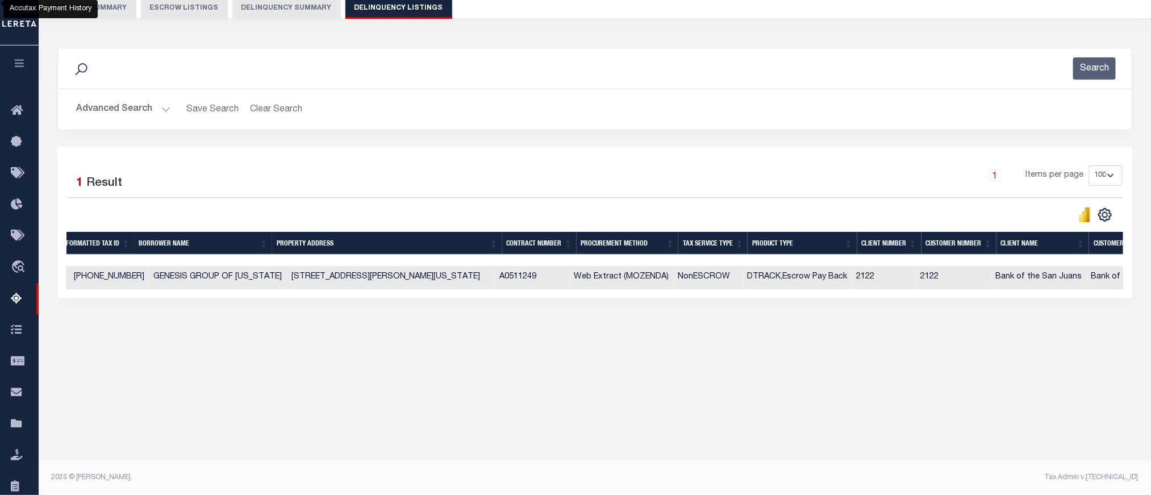
scroll to position [0, 0]
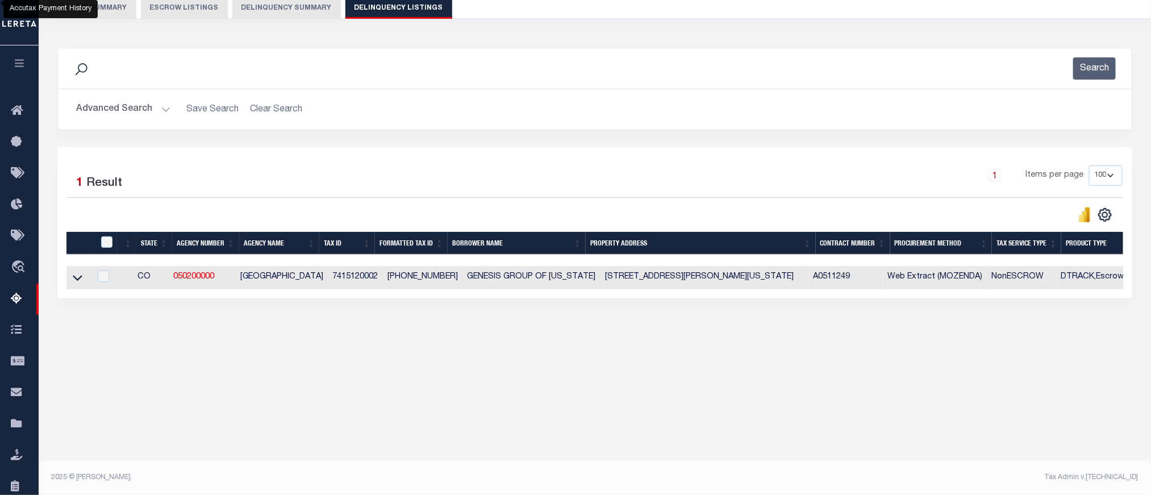
click at [136, 105] on button "Advanced Search" at bounding box center [123, 109] width 94 height 22
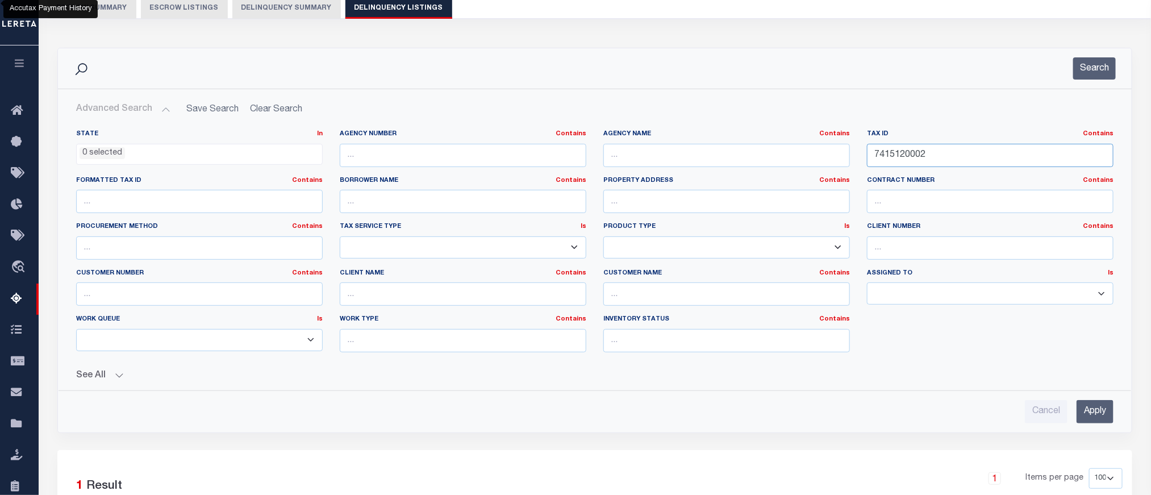
click at [901, 159] on input "7415120002" at bounding box center [990, 155] width 247 height 23
paste input "120302"
paste input "text"
click at [1093, 413] on input "Apply" at bounding box center [1095, 411] width 37 height 23
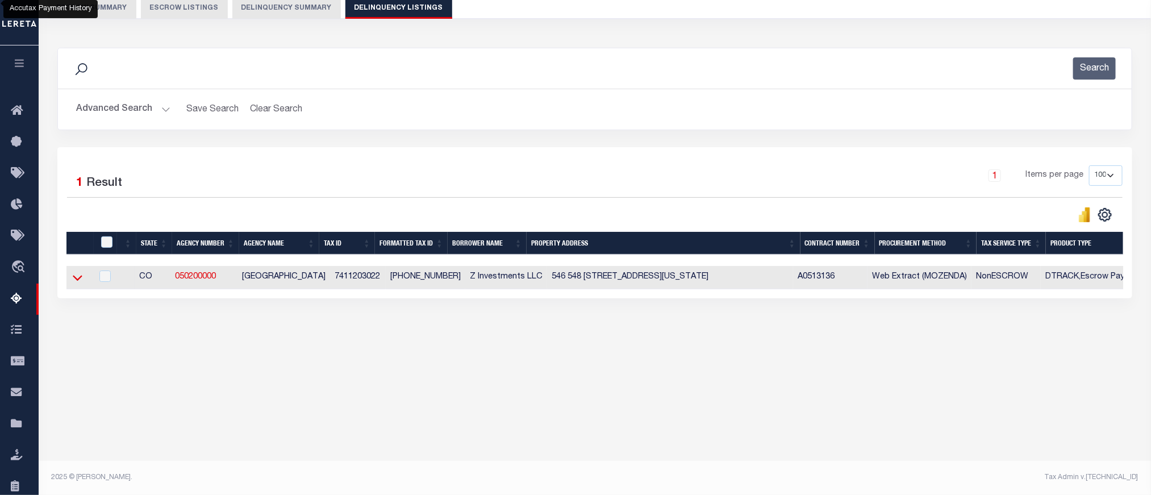
click at [73, 280] on icon at bounding box center [78, 278] width 10 height 12
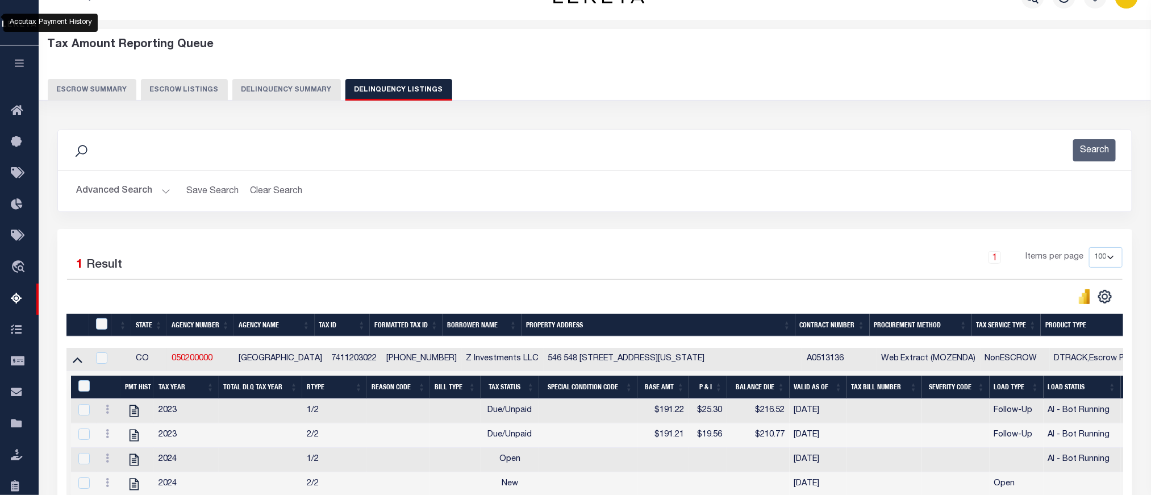
scroll to position [22, 0]
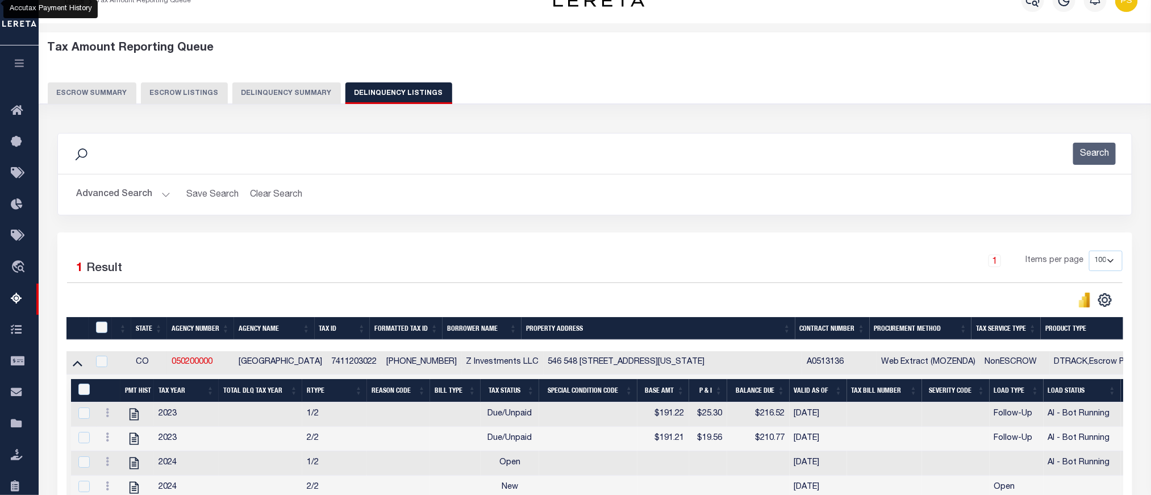
click at [118, 198] on button "Advanced Search" at bounding box center [123, 195] width 94 height 22
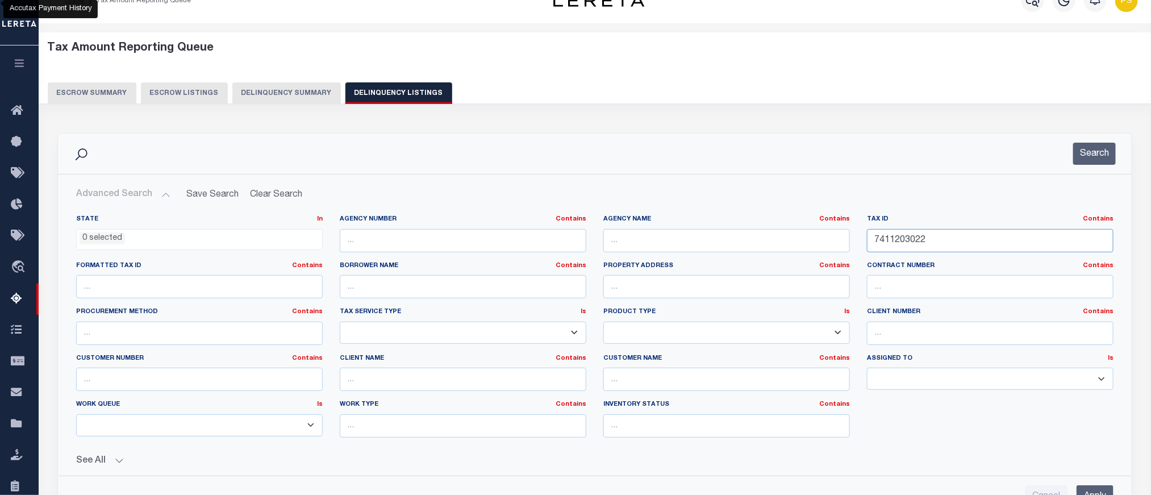
click at [901, 247] on input "7411203022" at bounding box center [990, 240] width 247 height 23
paste input "6416116055"
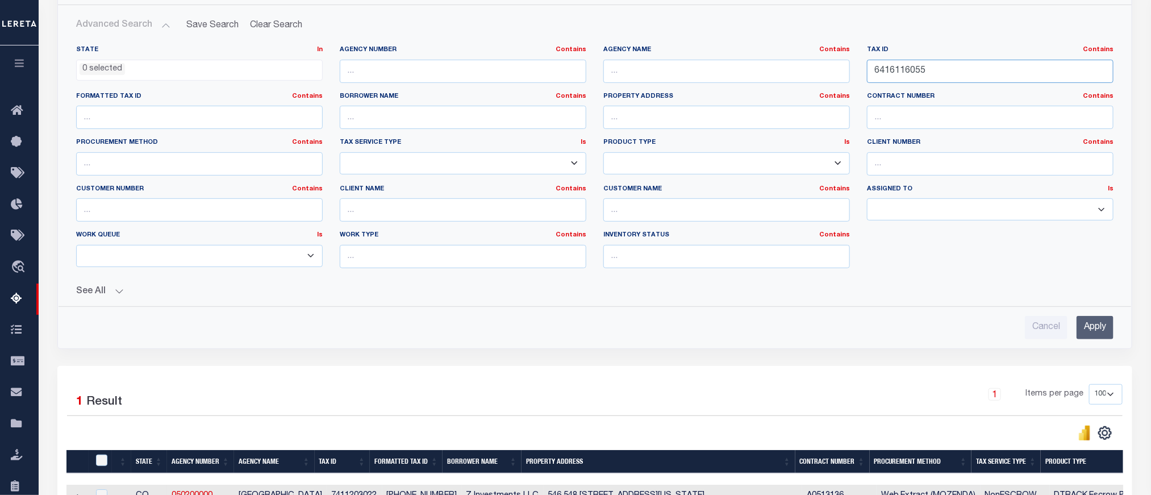
scroll to position [193, 0]
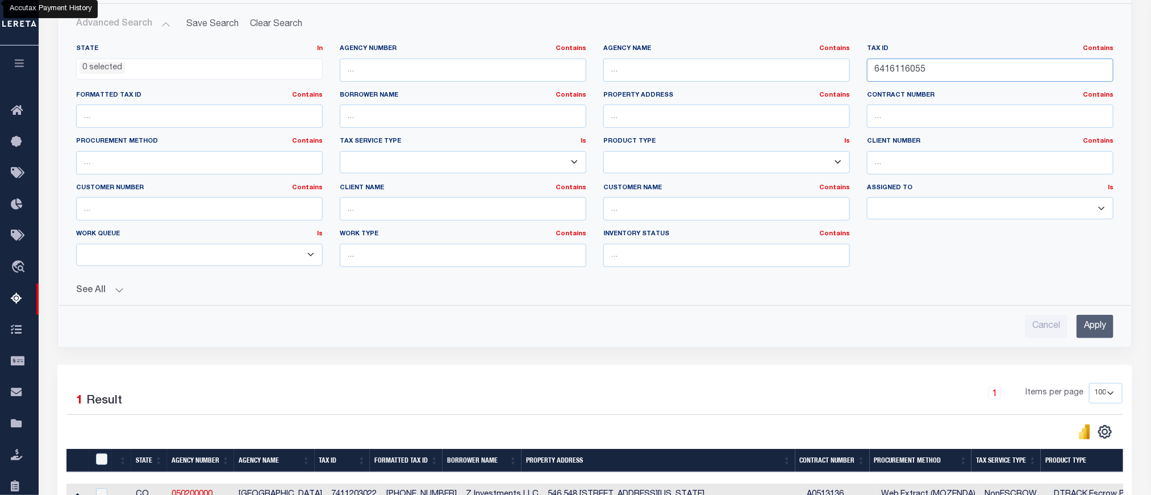
type input "6416116055"
click at [1100, 331] on input "Apply" at bounding box center [1095, 326] width 37 height 23
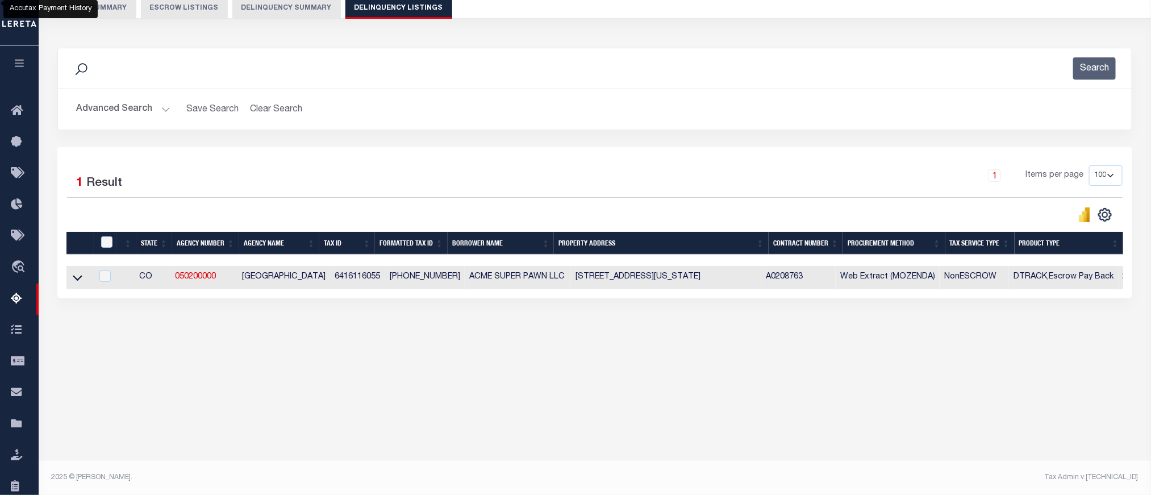
scroll to position [107, 0]
click at [76, 281] on icon at bounding box center [78, 279] width 10 height 6
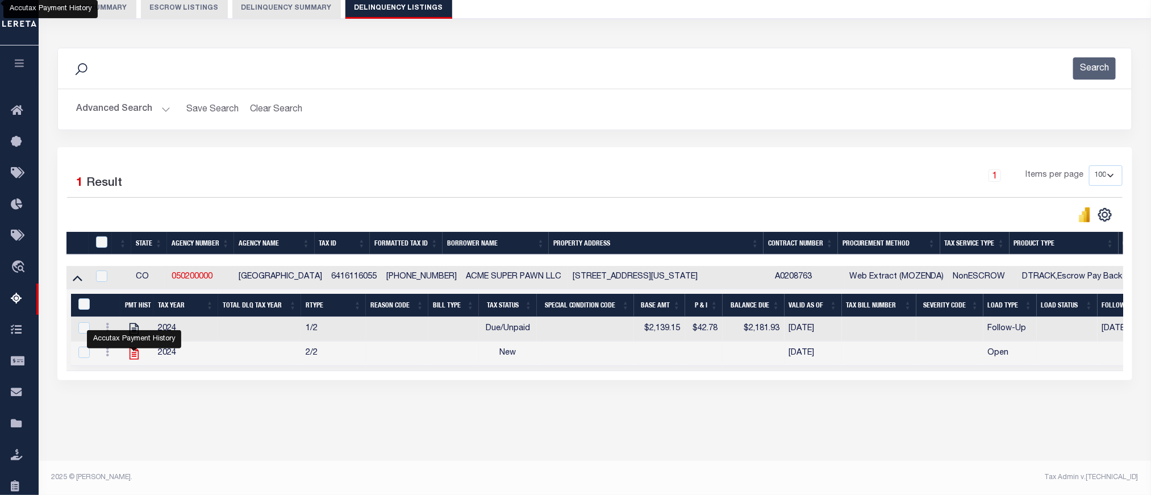
click at [128, 361] on icon "" at bounding box center [134, 353] width 15 height 15
checkbox input "false"
checkbox input "true"
